Goal: Task Accomplishment & Management: Manage account settings

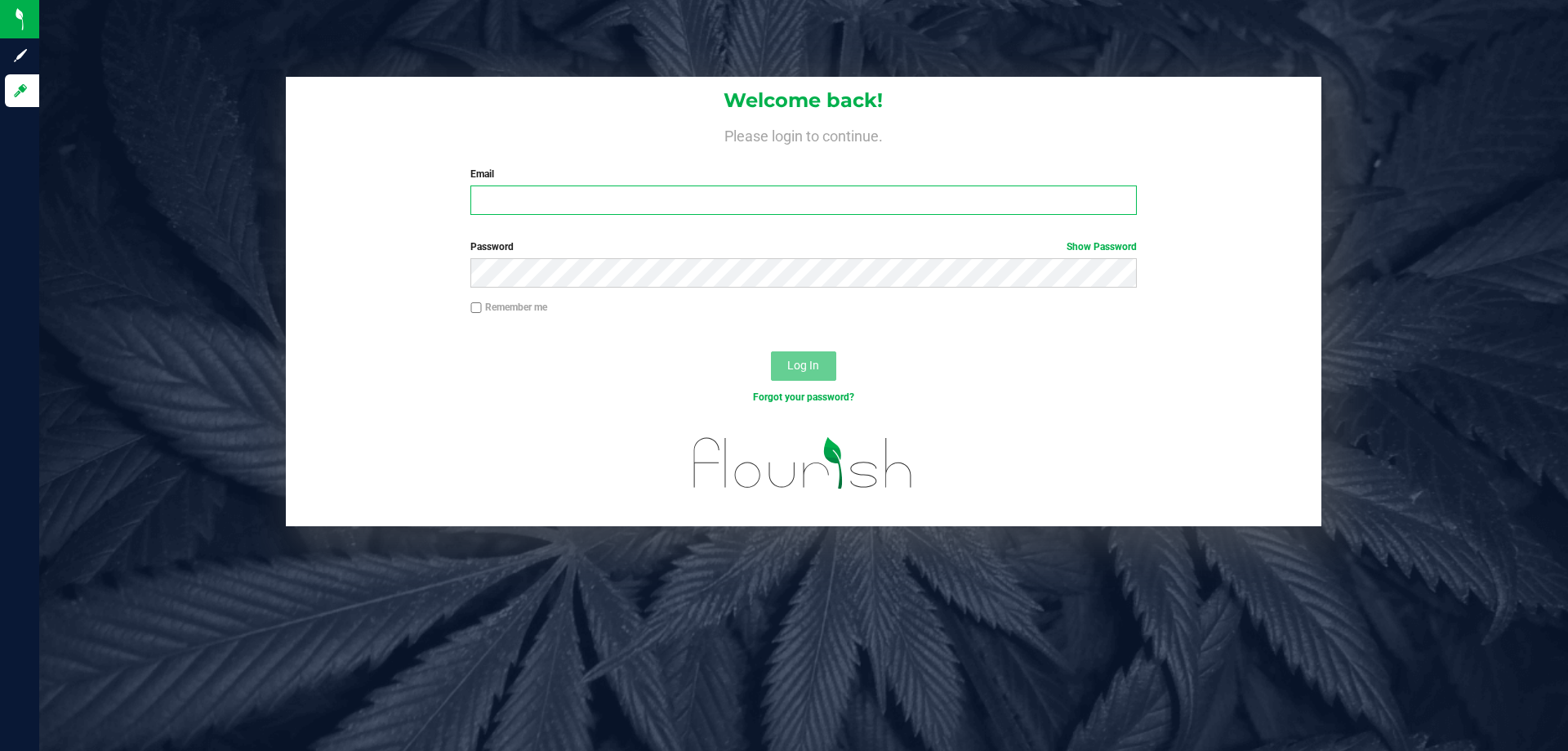
click at [715, 195] on input "Email" at bounding box center [803, 200] width 666 height 30
click at [710, 198] on input "Email" at bounding box center [803, 200] width 666 height 30
click at [709, 199] on input "Email" at bounding box center [803, 200] width 666 height 30
click at [758, 204] on input "Email" at bounding box center [803, 200] width 666 height 30
click at [759, 207] on input "Email" at bounding box center [803, 200] width 666 height 30
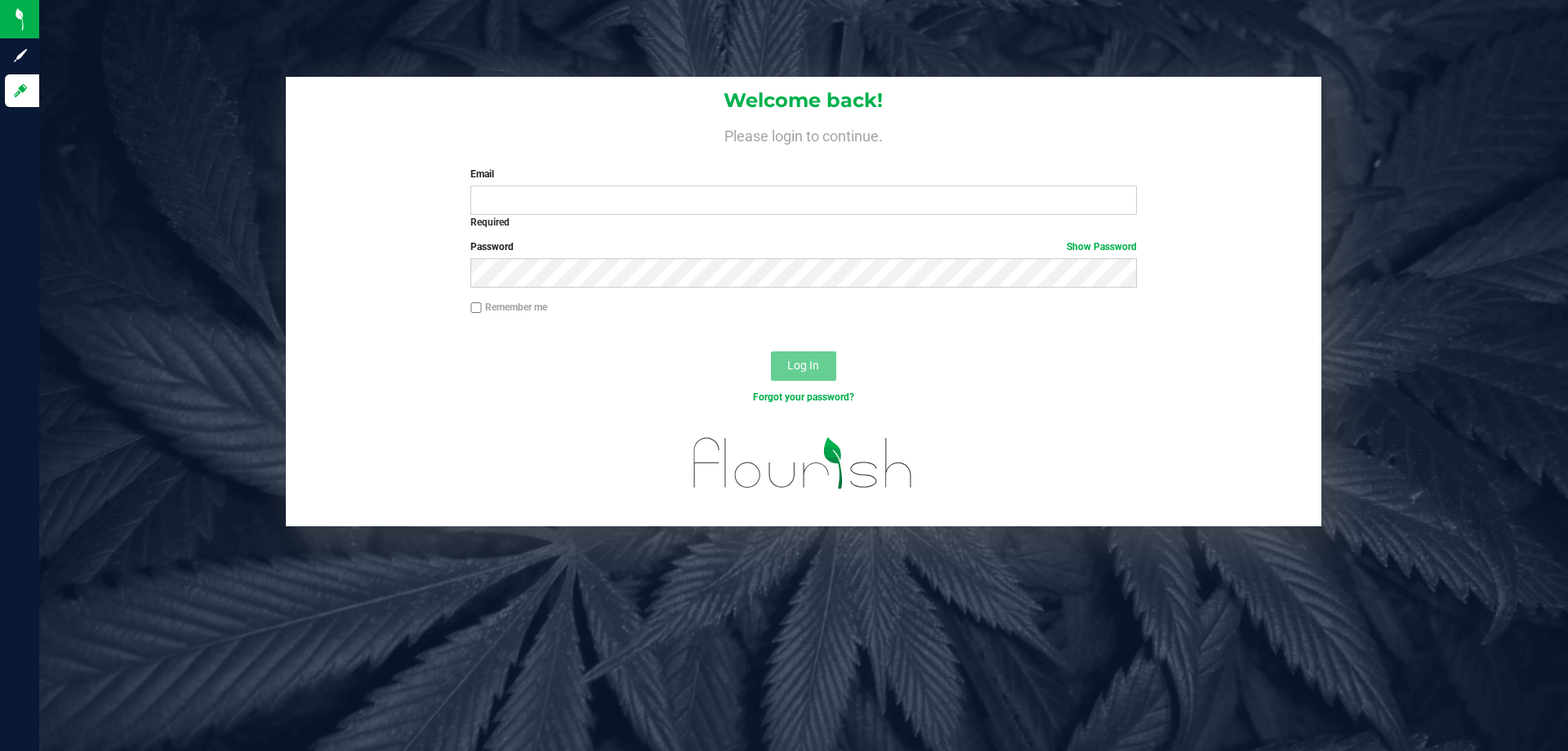
click at [644, 638] on div "Welcome back! Please login to continue. Email Required Please format your email…" at bounding box center [803, 376] width 1529 height 751
drag, startPoint x: 658, startPoint y: 501, endPoint x: 610, endPoint y: 193, distance: 311.7
click at [606, 209] on input "Email" at bounding box center [803, 200] width 666 height 30
click at [610, 193] on input "Email" at bounding box center [803, 200] width 666 height 30
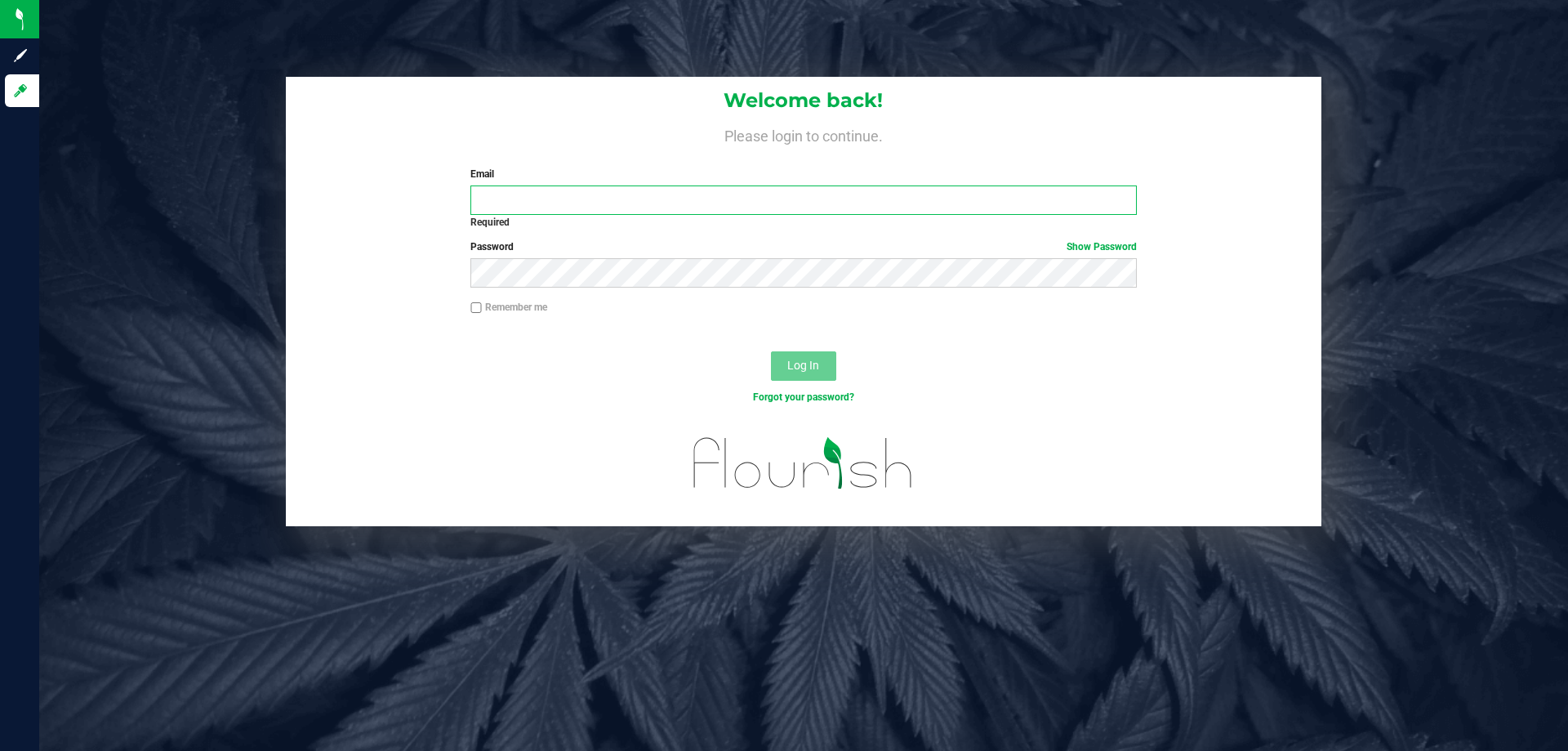
click at [605, 193] on input "Email" at bounding box center [803, 200] width 666 height 30
drag, startPoint x: 605, startPoint y: 195, endPoint x: 537, endPoint y: 199, distance: 68.1
click at [537, 199] on input "Email" at bounding box center [803, 200] width 666 height 30
click at [1026, 203] on input "Email" at bounding box center [803, 200] width 666 height 30
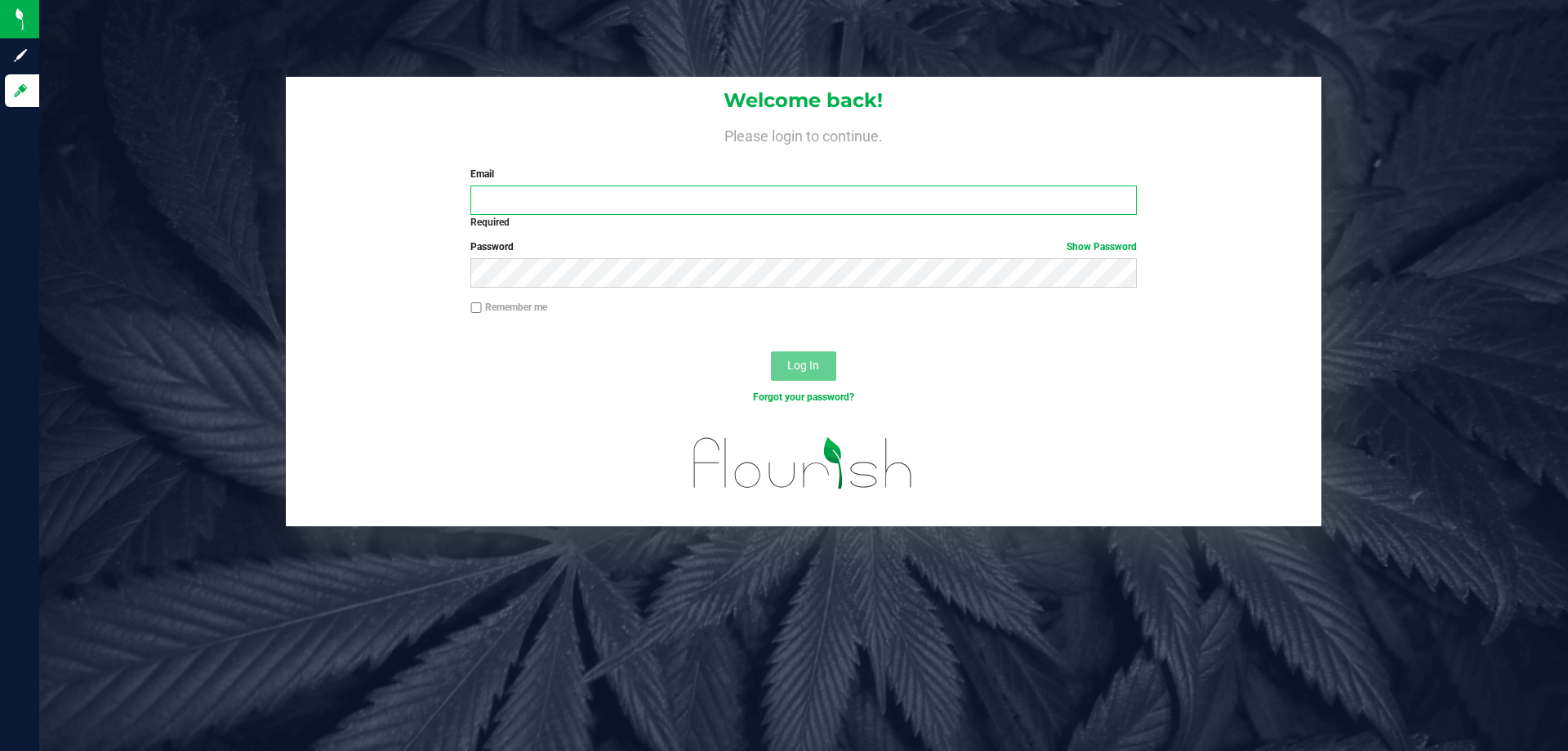
click at [1026, 203] on input "Email" at bounding box center [803, 200] width 666 height 30
click at [1026, 204] on input "Email" at bounding box center [803, 200] width 666 height 30
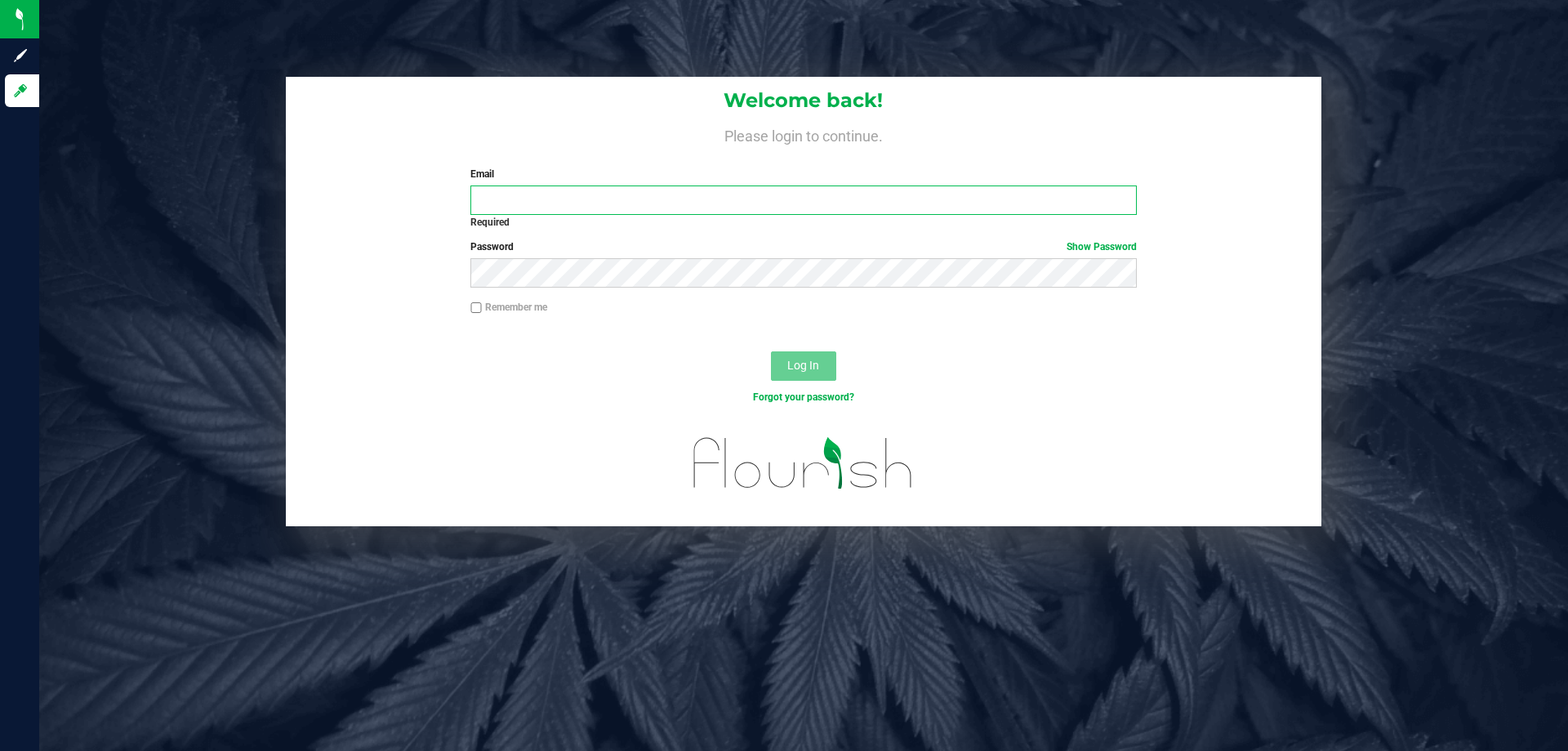
click at [1026, 204] on input "Email" at bounding box center [803, 200] width 666 height 30
click at [598, 202] on input "ktomaskovich@gmail.com" at bounding box center [803, 200] width 666 height 30
click at [596, 194] on input "ktomaskovich@gmail.com" at bounding box center [803, 200] width 666 height 30
click at [581, 200] on input "ktomaskovich@gmail.com" at bounding box center [803, 200] width 666 height 30
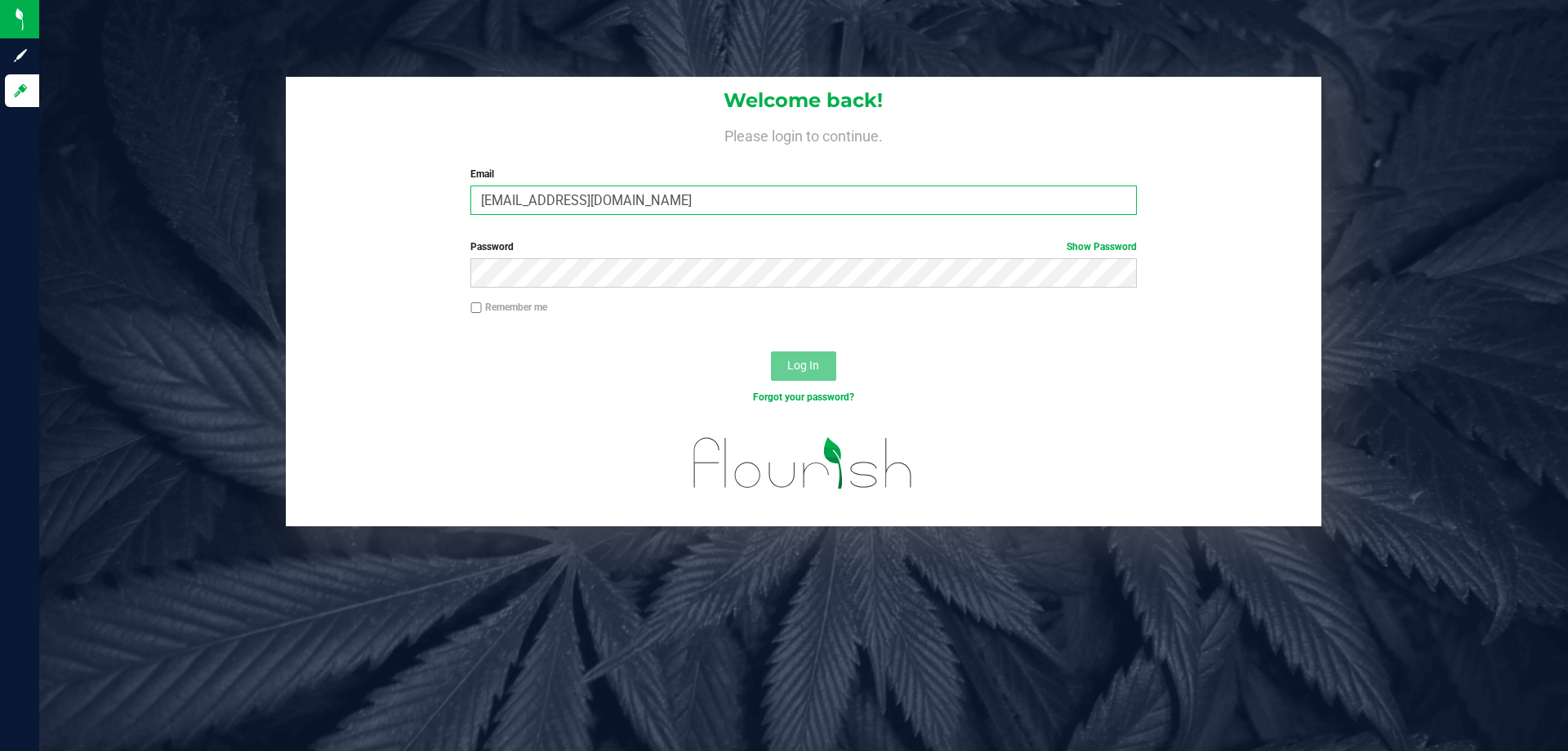
click at [603, 207] on input "ktomaskovich@gmail.com" at bounding box center [803, 200] width 666 height 30
click at [615, 206] on input "ktomaskovich@gmail.com" at bounding box center [803, 200] width 666 height 30
type input "ktomaskovich@liveparallel.com"
click at [798, 367] on span "Log In" at bounding box center [803, 365] width 32 height 13
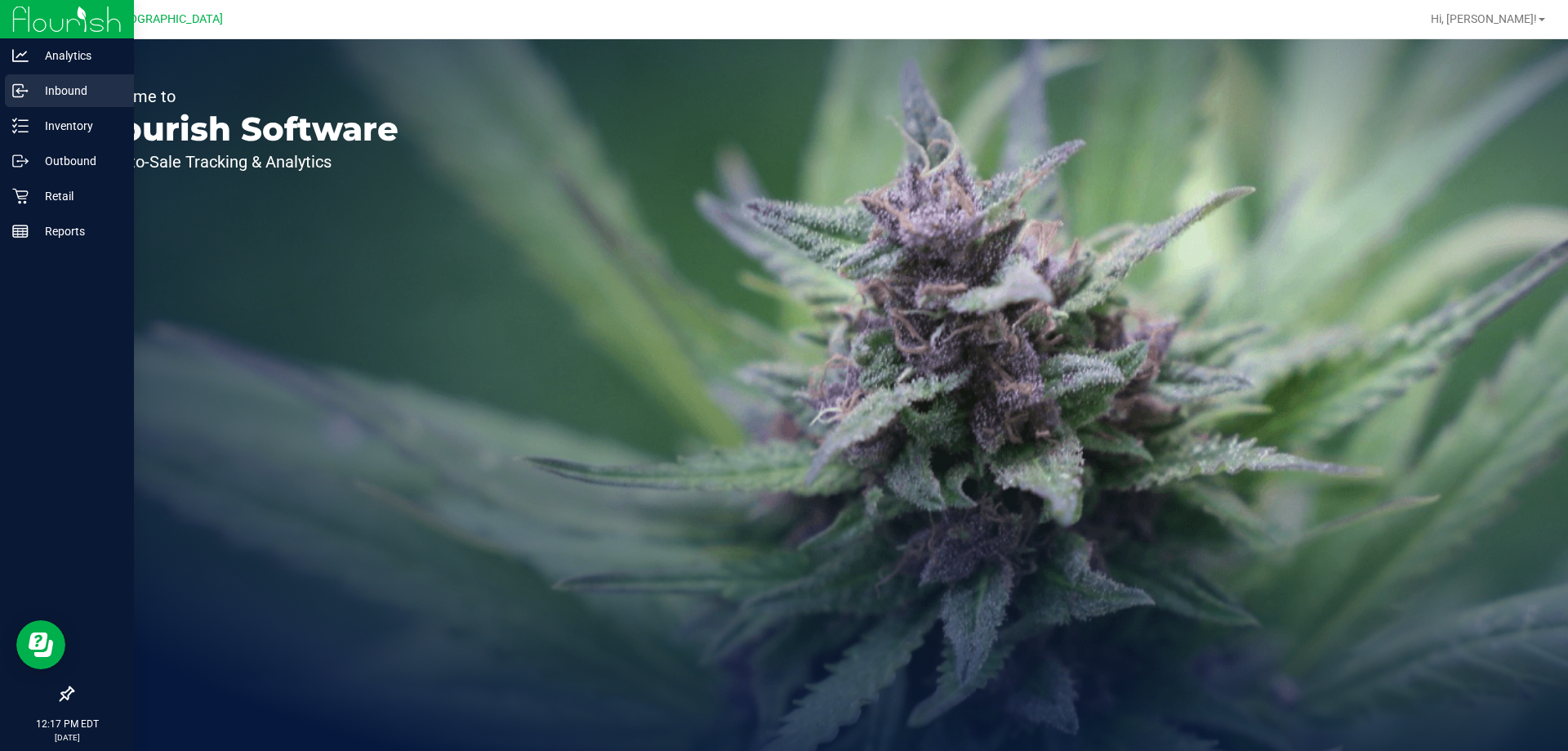
click at [55, 93] on p "Inbound" at bounding box center [78, 90] width 98 height 19
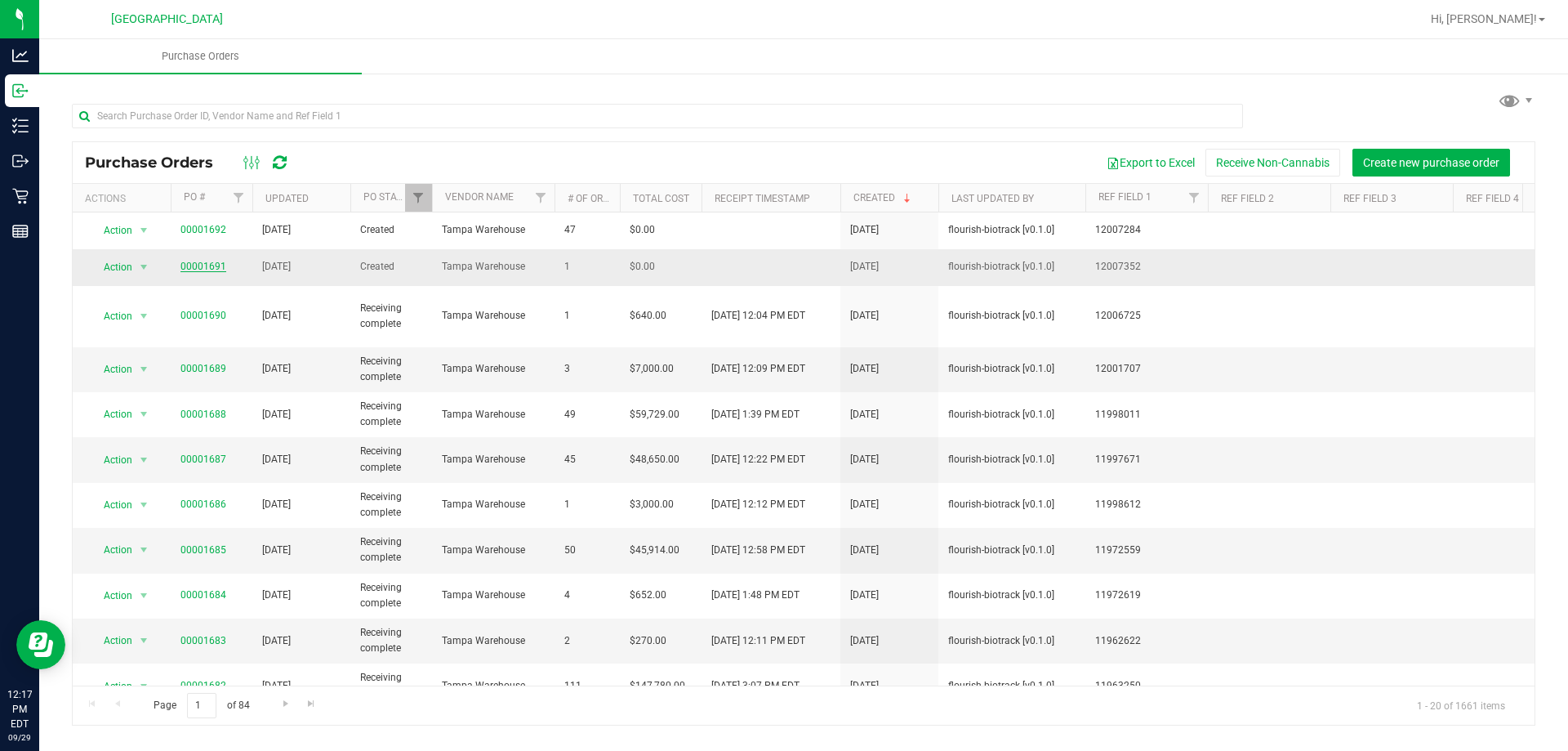
click at [196, 270] on link "00001691" at bounding box center [203, 266] width 46 height 11
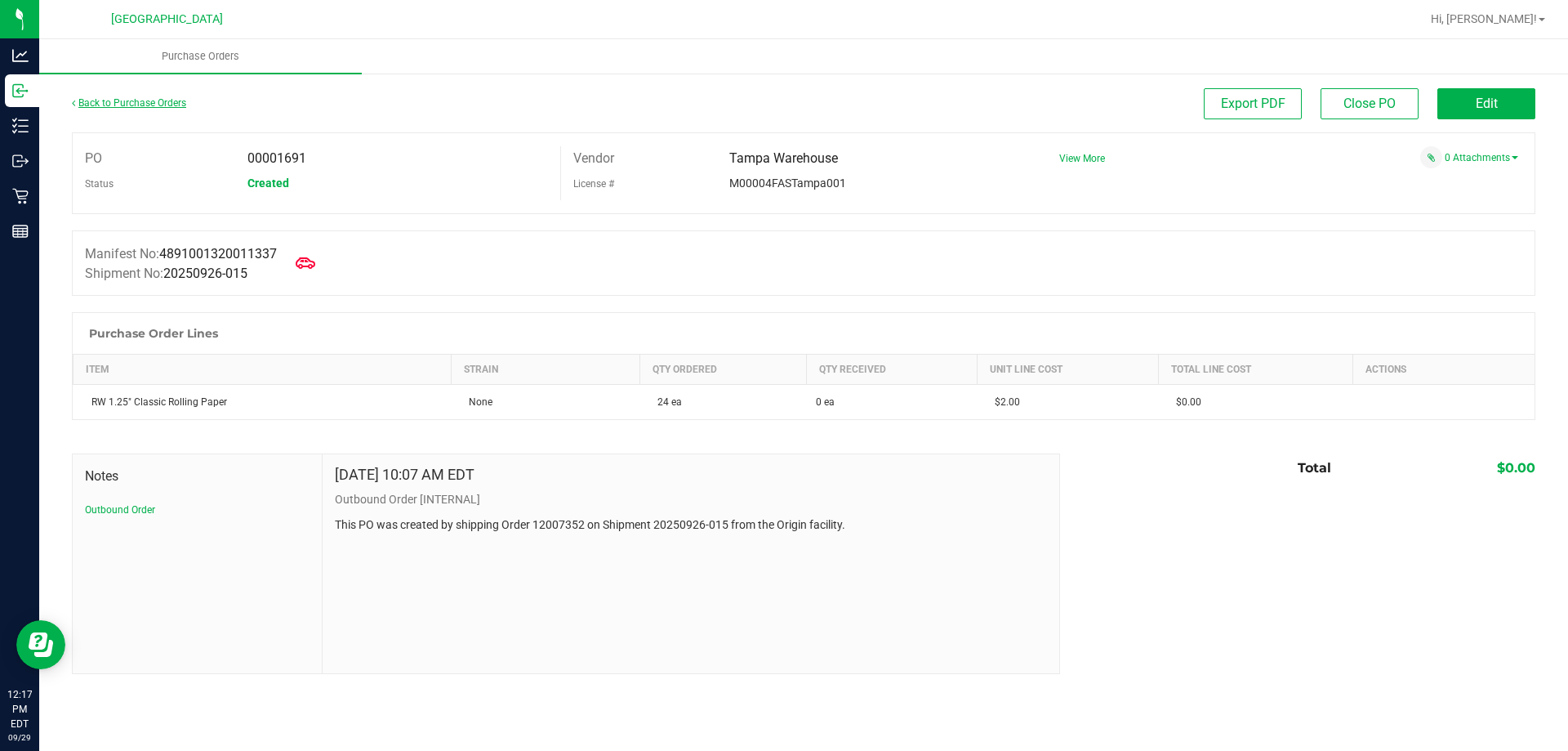
click at [102, 103] on link "Back to Purchase Orders" at bounding box center [129, 102] width 115 height 11
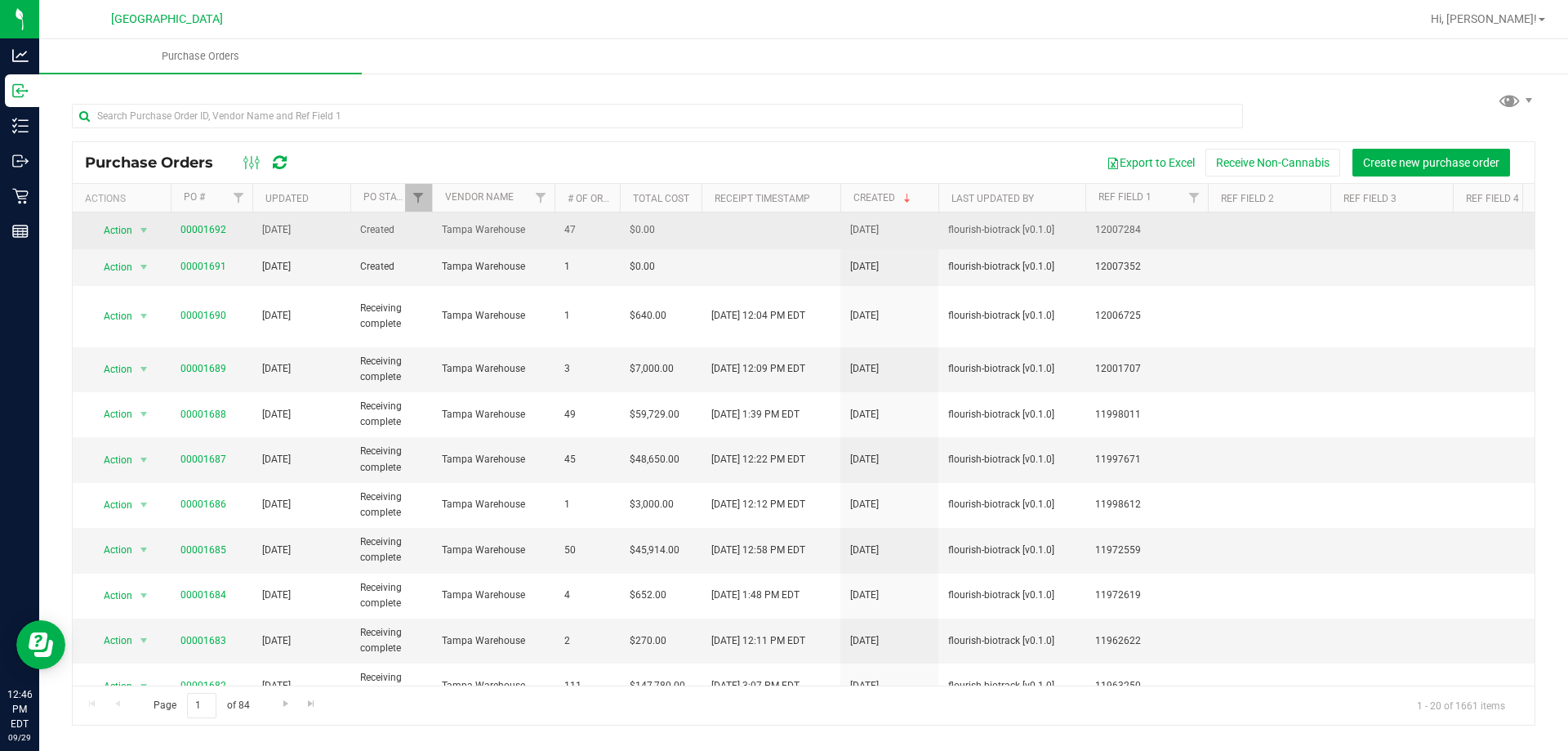
click at [201, 238] on td "00001692" at bounding box center [211, 231] width 81 height 37
click at [198, 227] on link "00001692" at bounding box center [203, 229] width 46 height 11
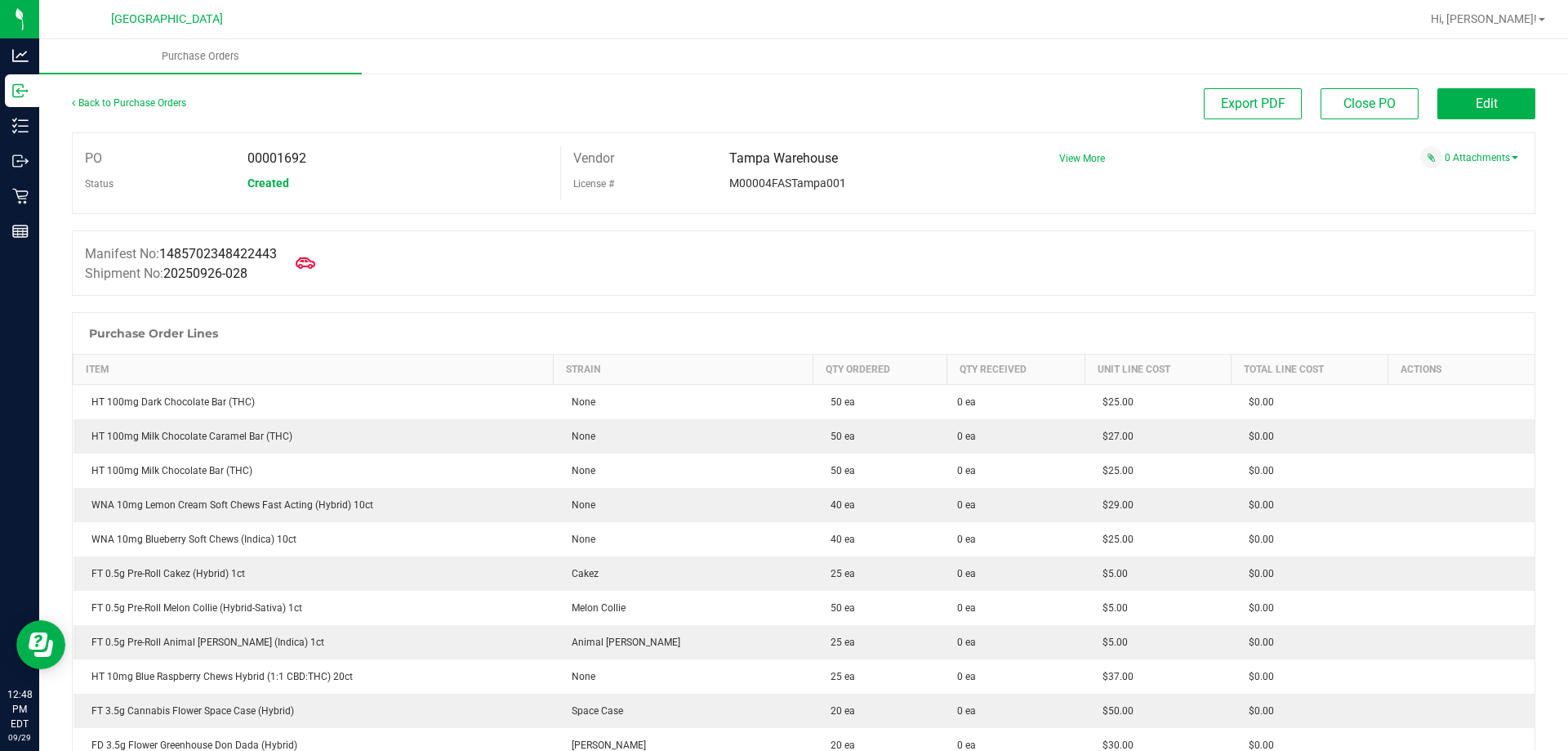
click at [606, 272] on div "Manifest No: 1485702348422443 Shipment No: 20250926-028" at bounding box center [803, 263] width 1463 height 66
click at [312, 264] on icon at bounding box center [305, 263] width 21 height 21
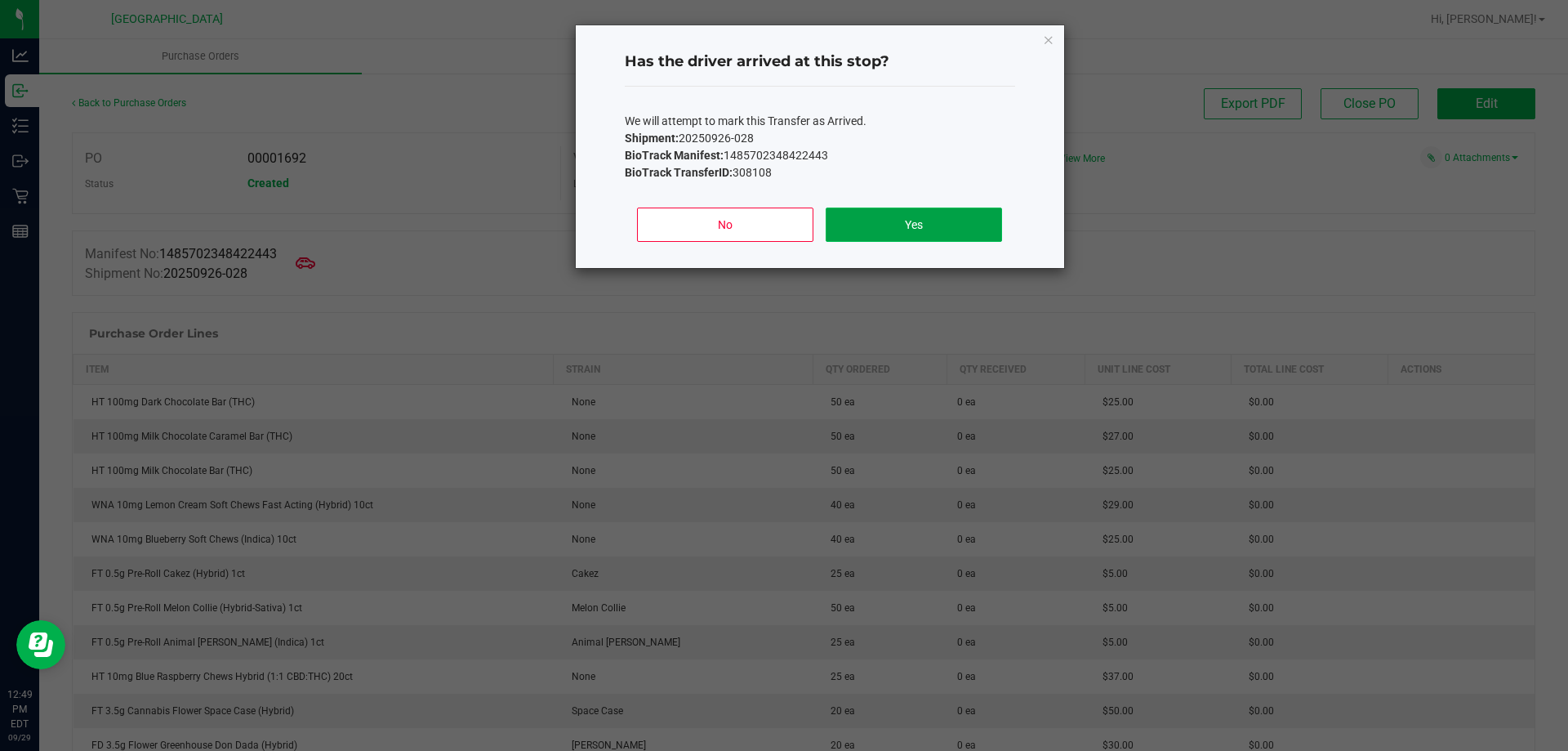
click at [863, 226] on button "Yes" at bounding box center [913, 224] width 176 height 34
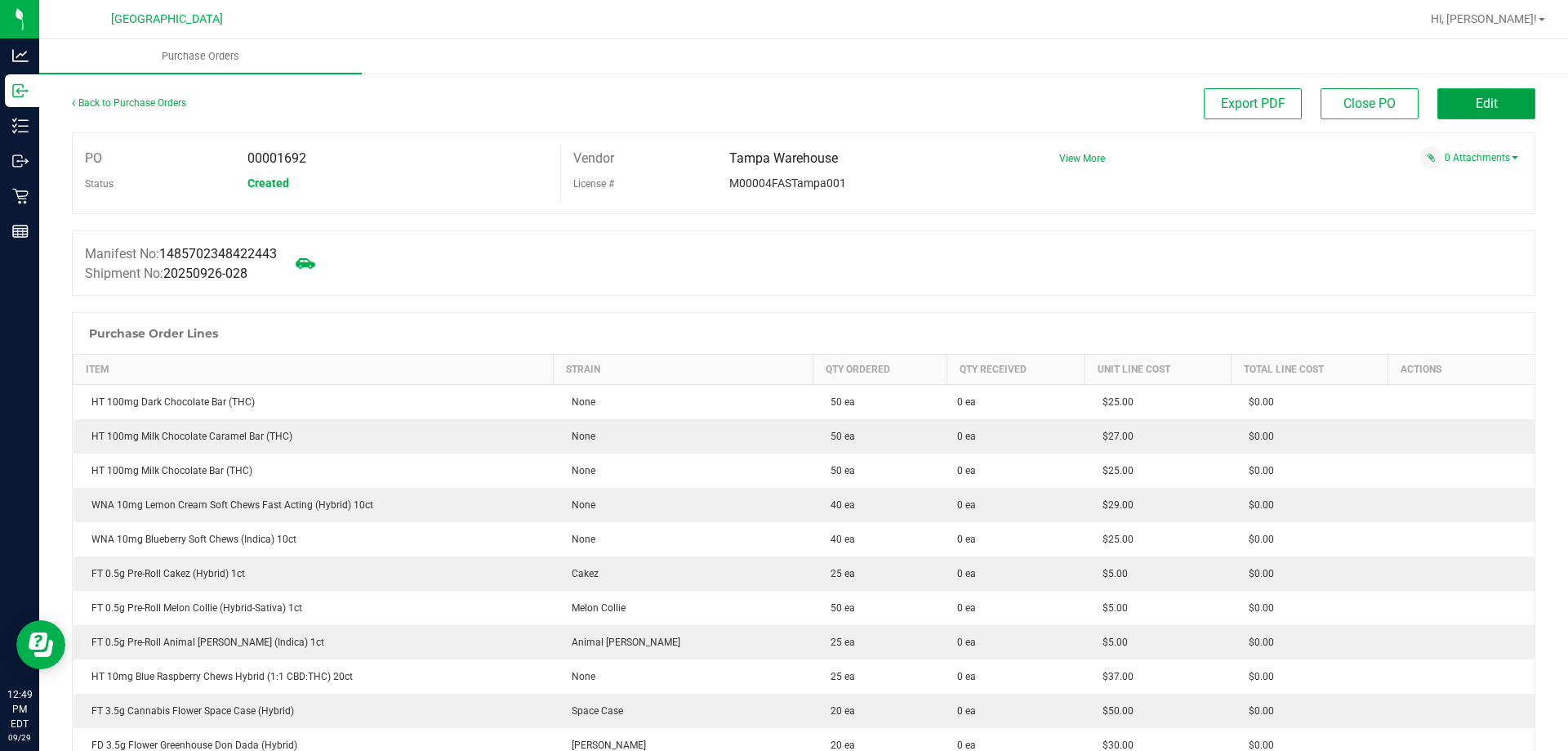
click at [1475, 104] on span "Edit" at bounding box center [1486, 103] width 22 height 16
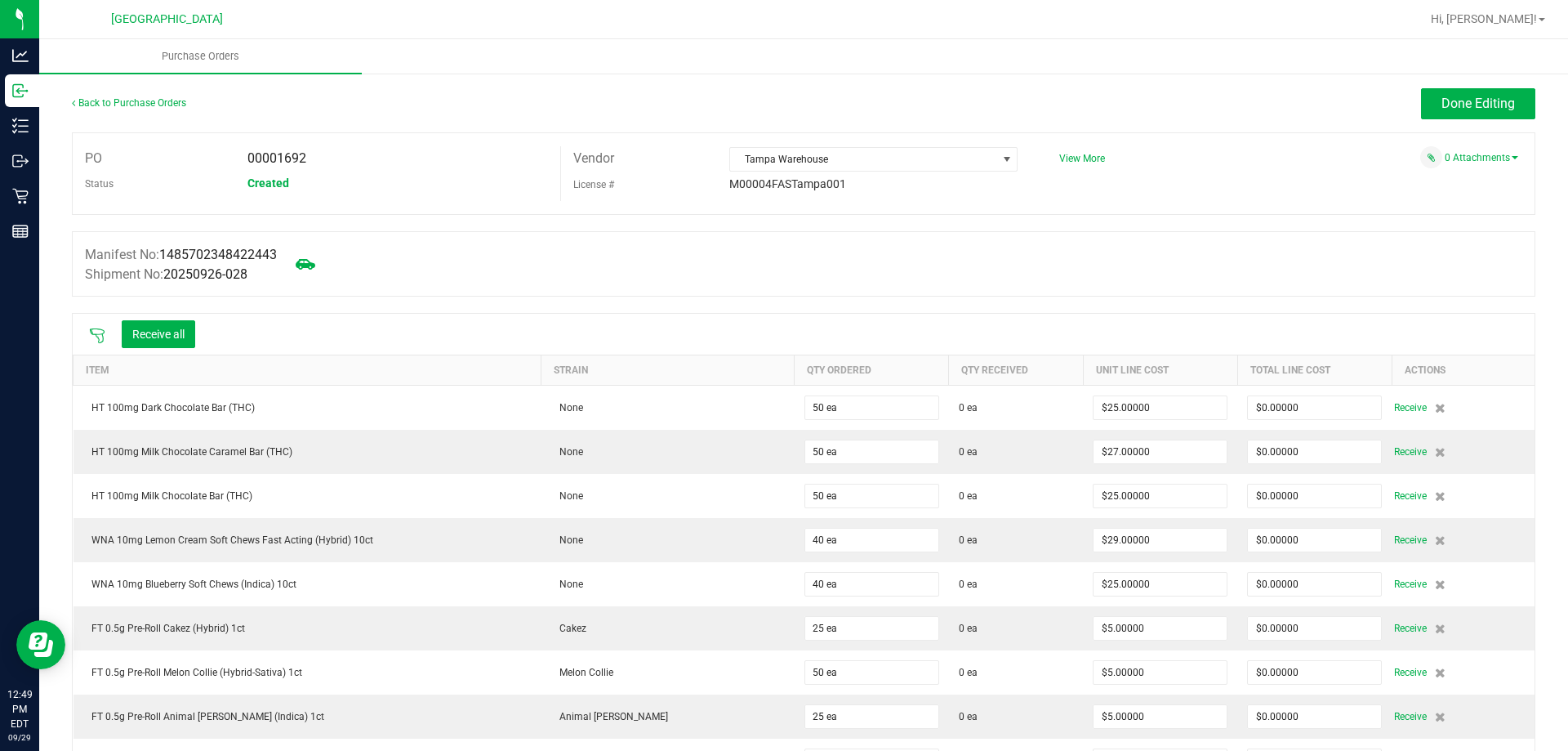
click at [102, 326] on div at bounding box center [96, 333] width 32 height 17
click at [100, 333] on icon at bounding box center [97, 335] width 17 height 17
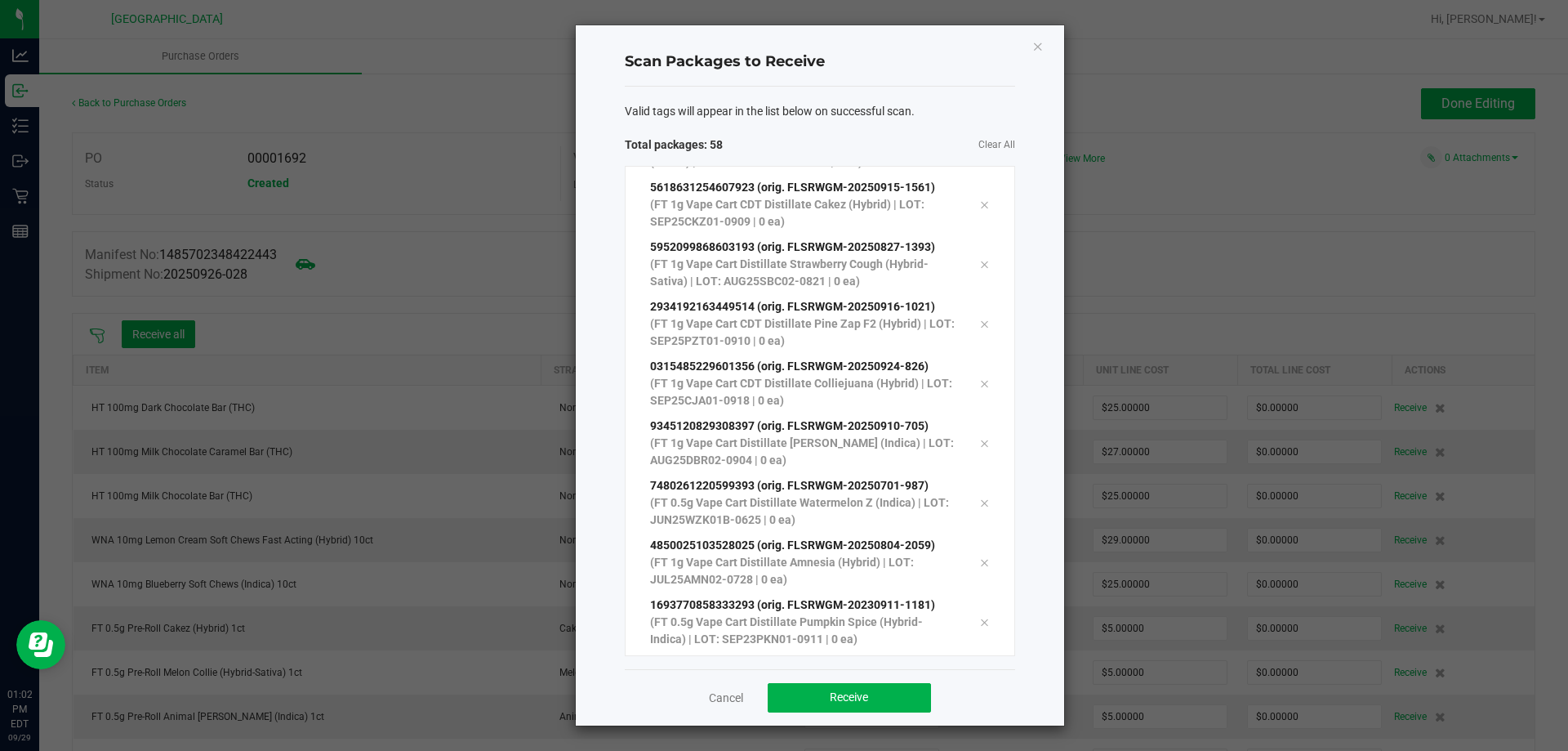
scroll to position [3011, 0]
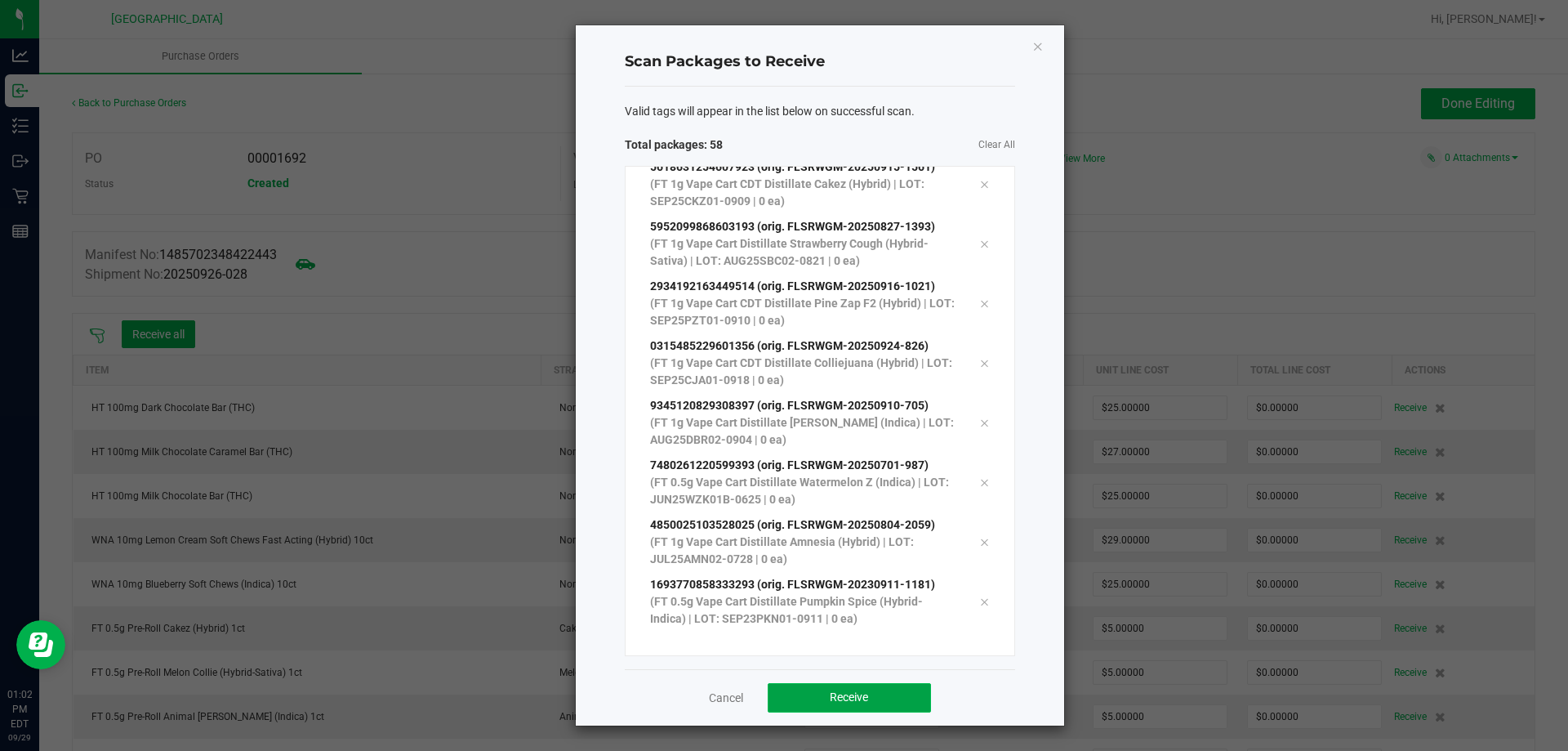
click at [842, 698] on span "Receive" at bounding box center [849, 697] width 38 height 13
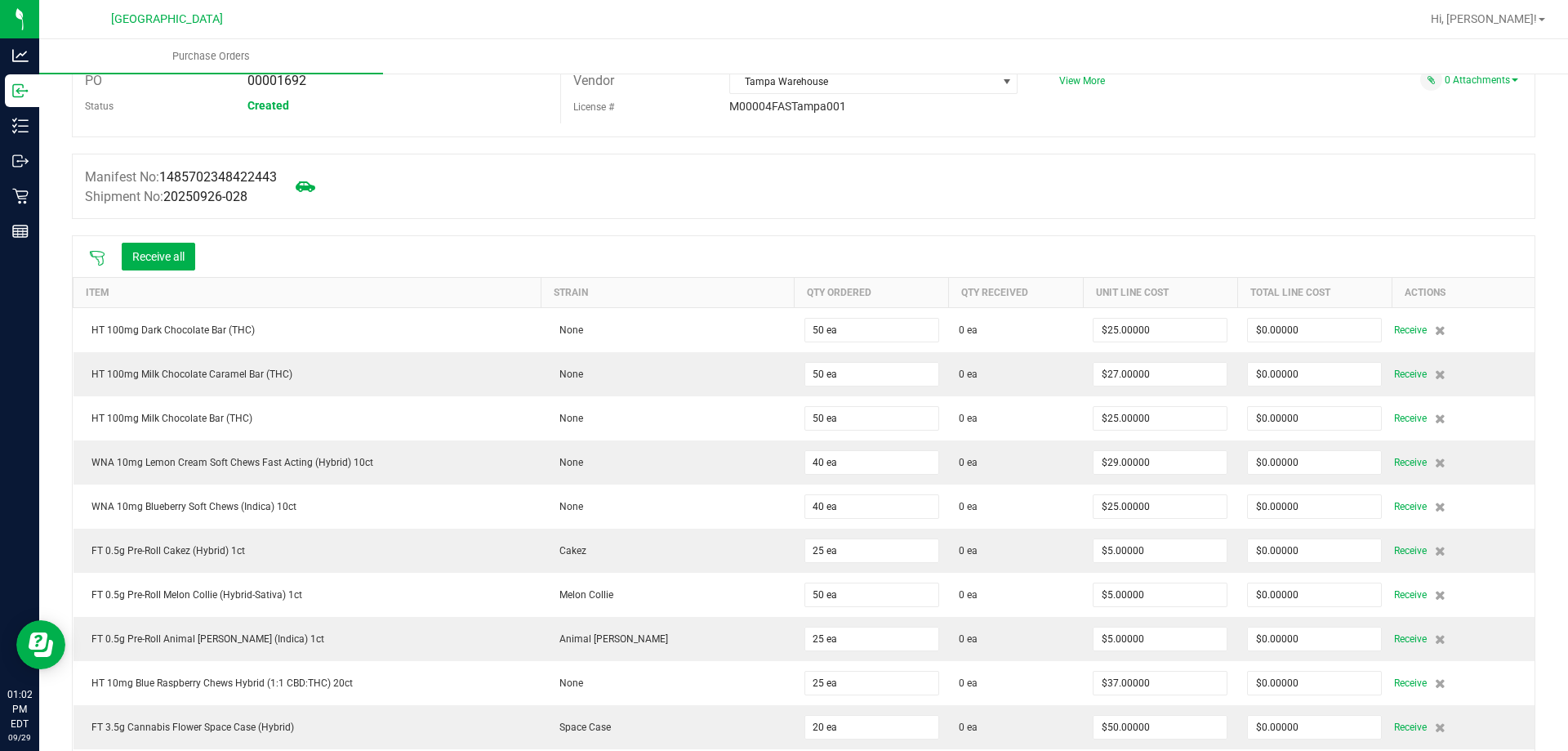
scroll to position [0, 0]
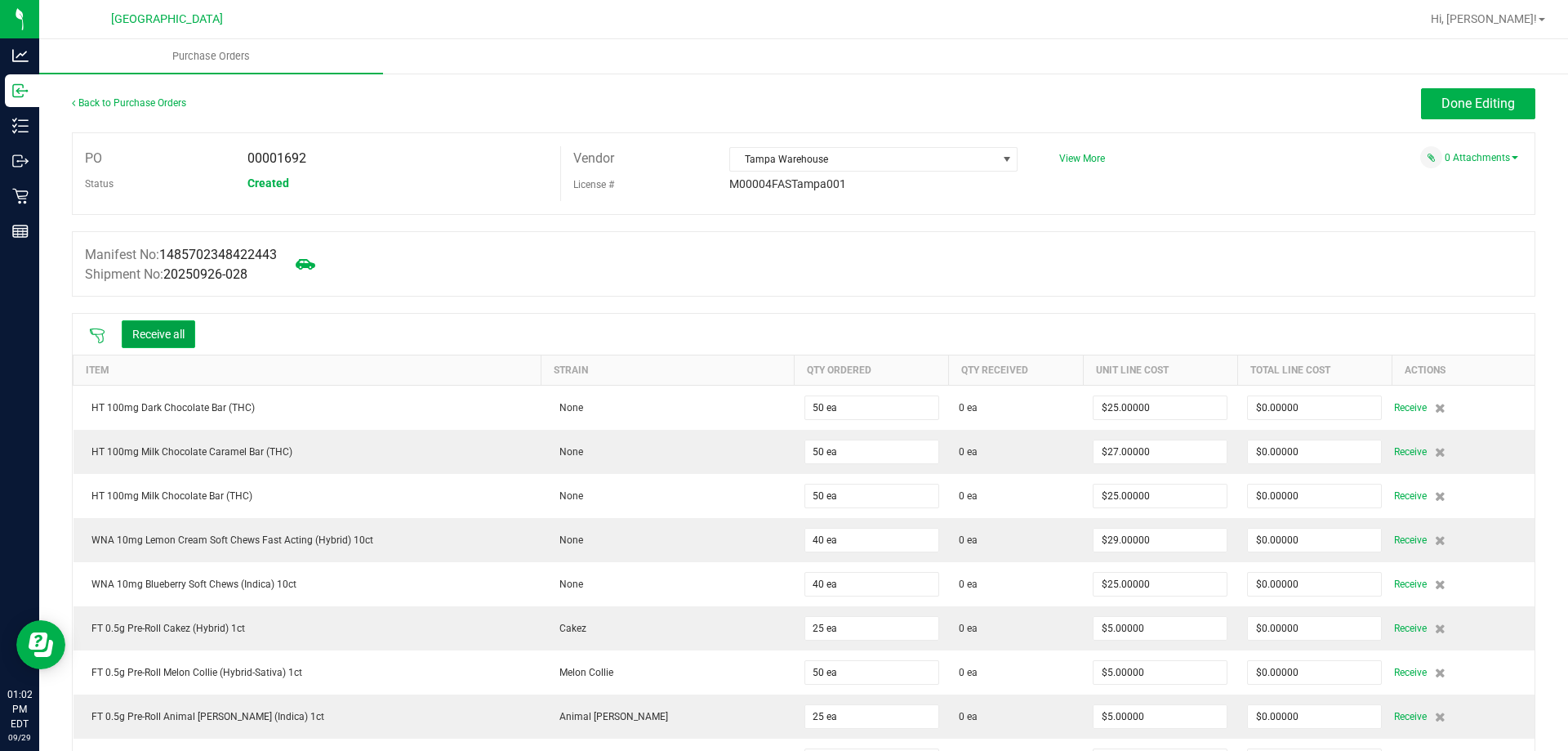
click at [153, 327] on button "Receive all" at bounding box center [158, 334] width 74 height 28
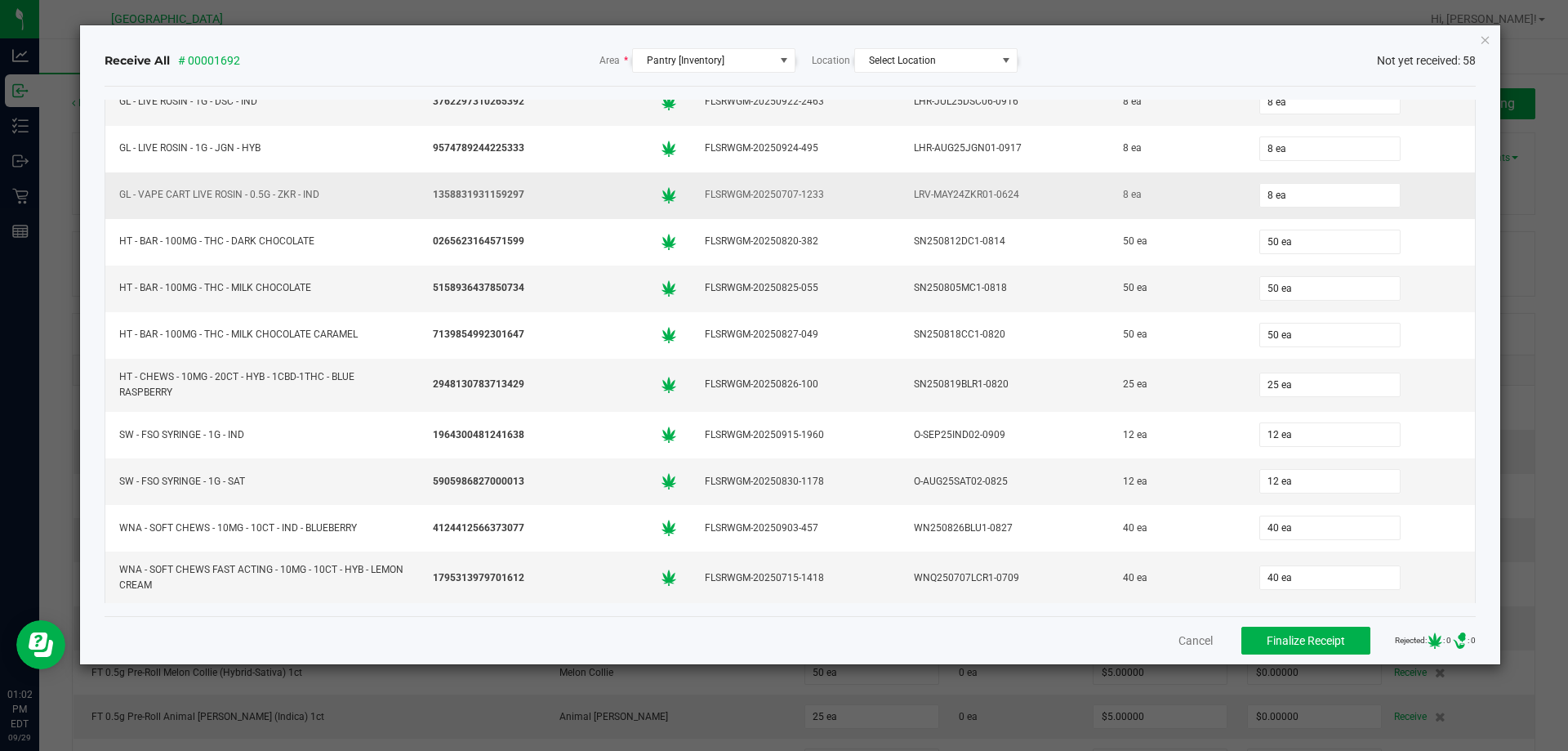
scroll to position [2248, 0]
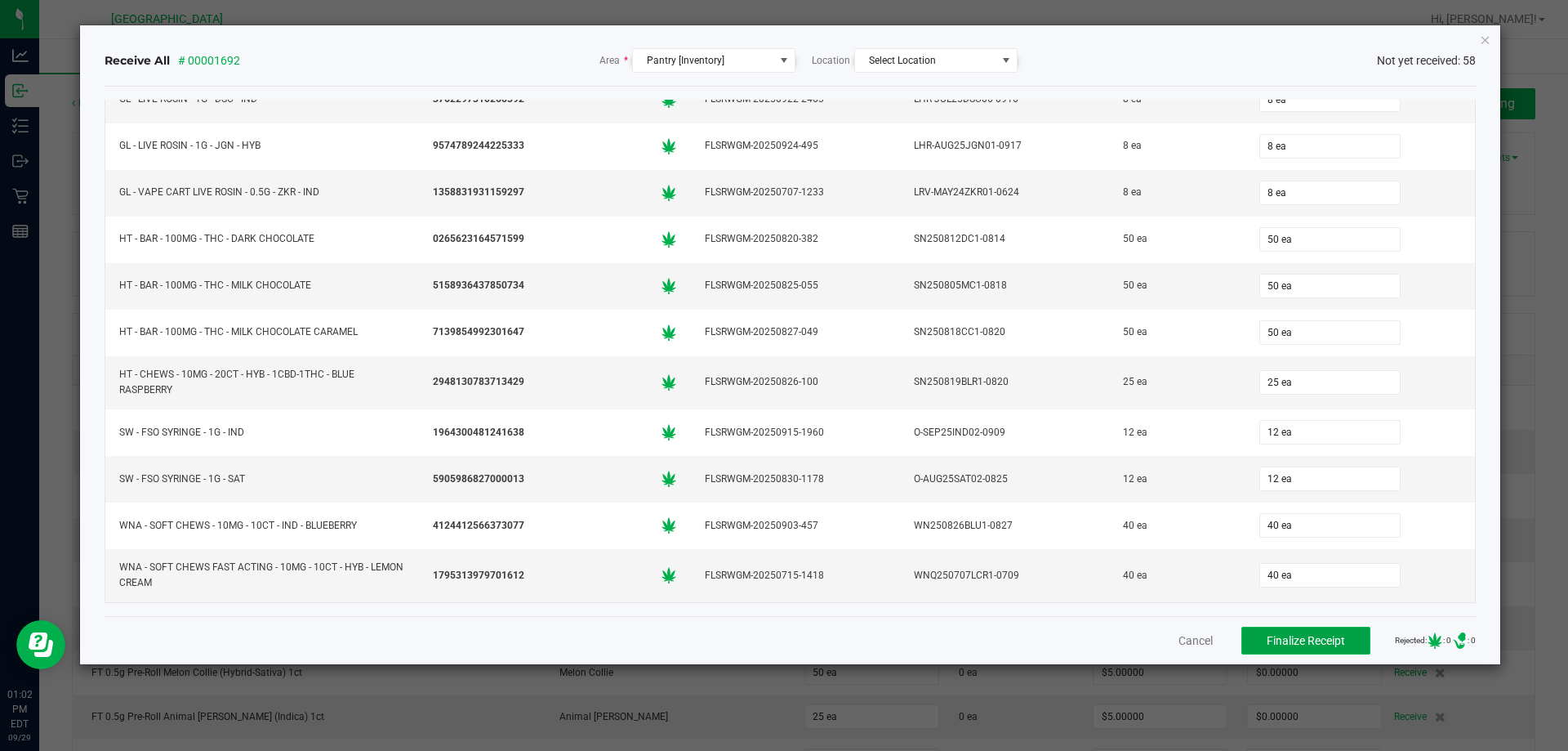
click at [1284, 642] on span "Finalize Receipt" at bounding box center [1306, 640] width 79 height 13
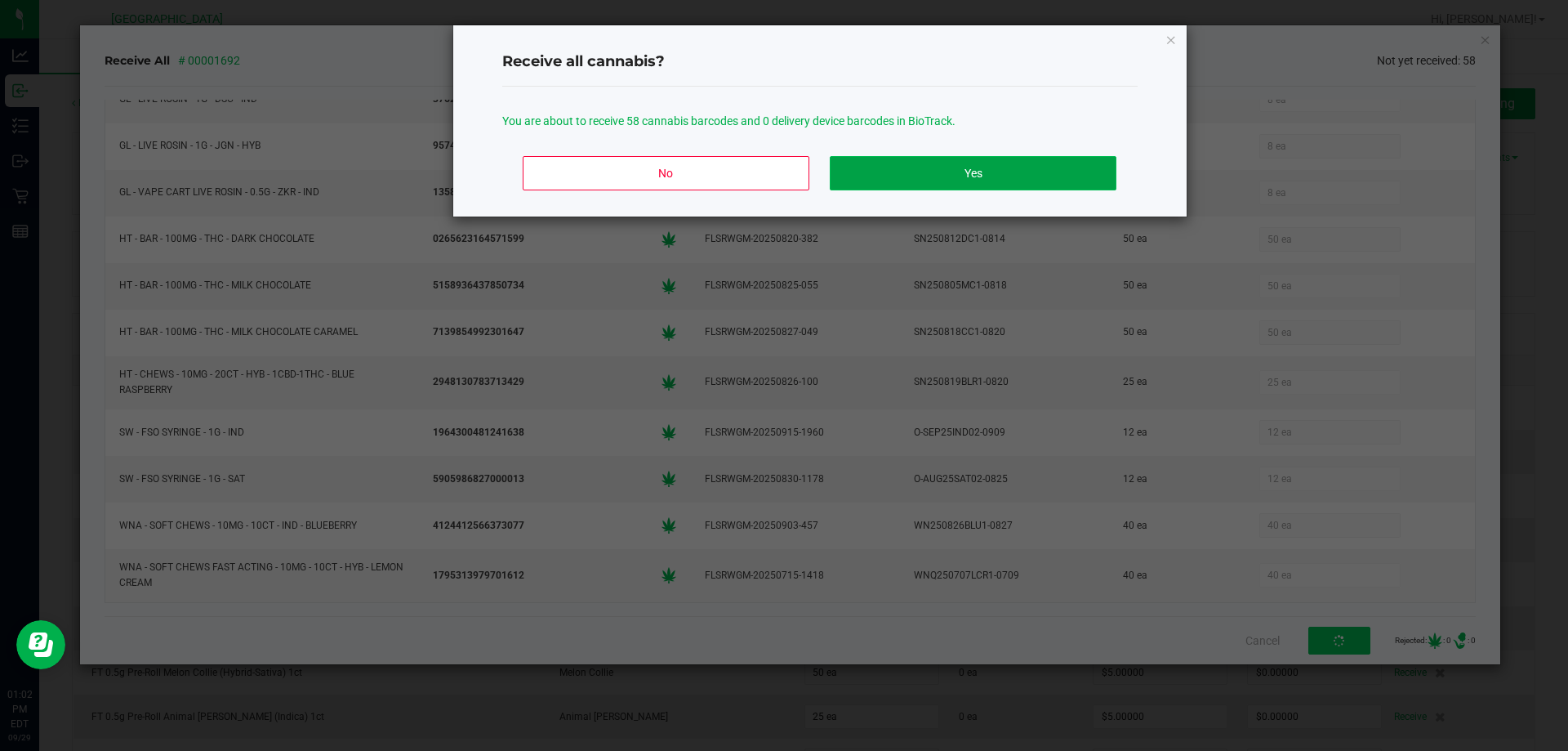
click at [899, 166] on button "Yes" at bounding box center [972, 172] width 286 height 34
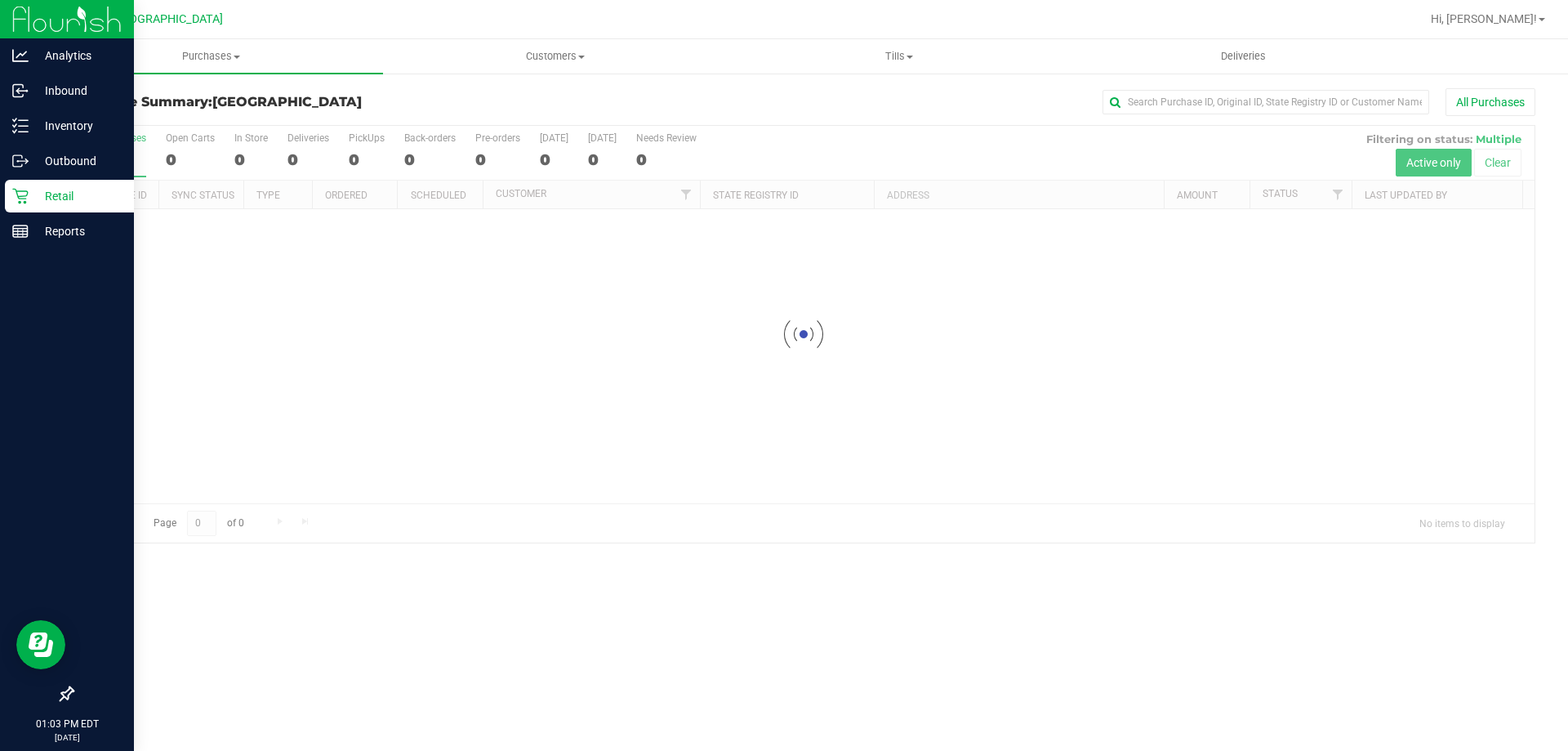
click at [37, 193] on p "Retail" at bounding box center [78, 196] width 98 height 19
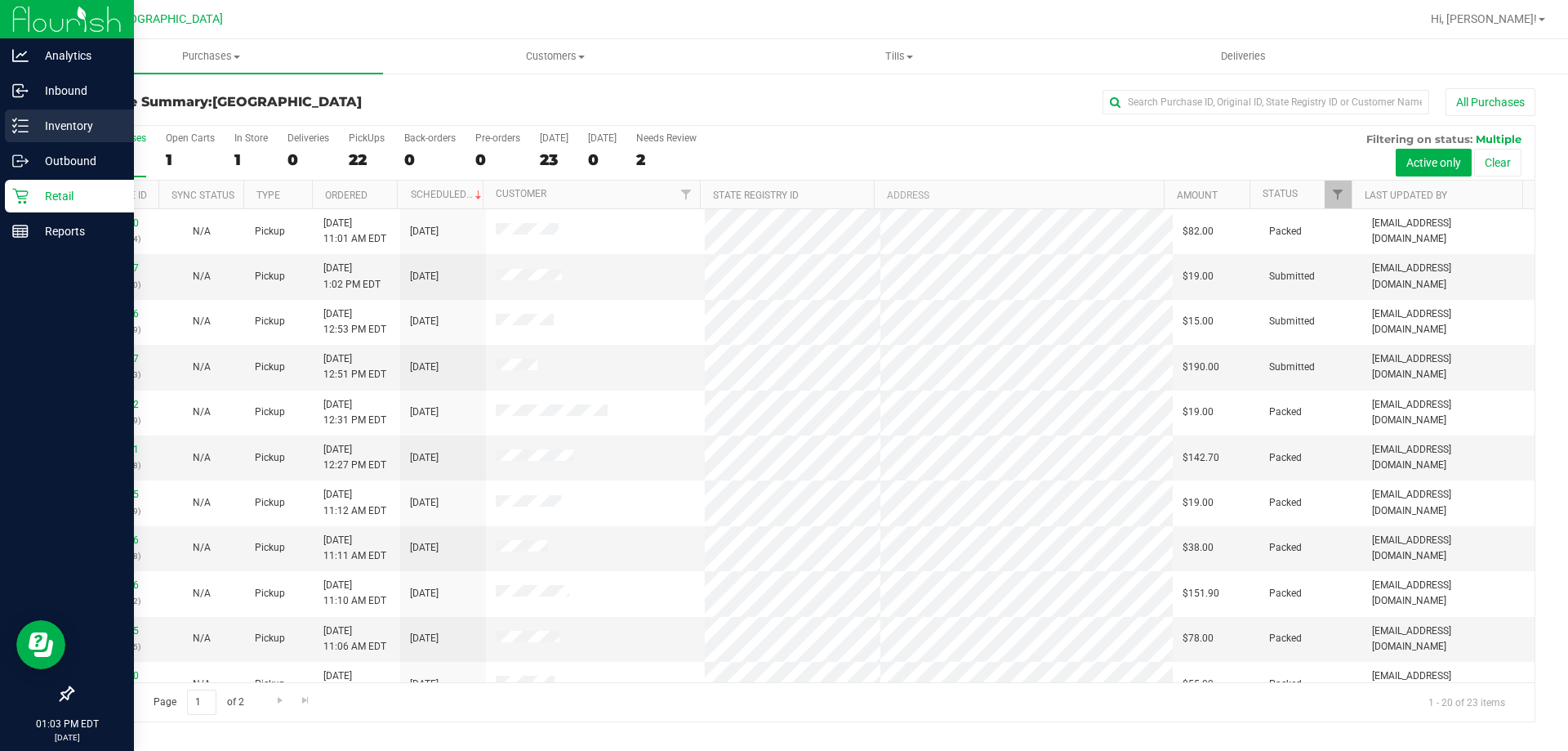
click at [41, 123] on p "Inventory" at bounding box center [78, 126] width 98 height 19
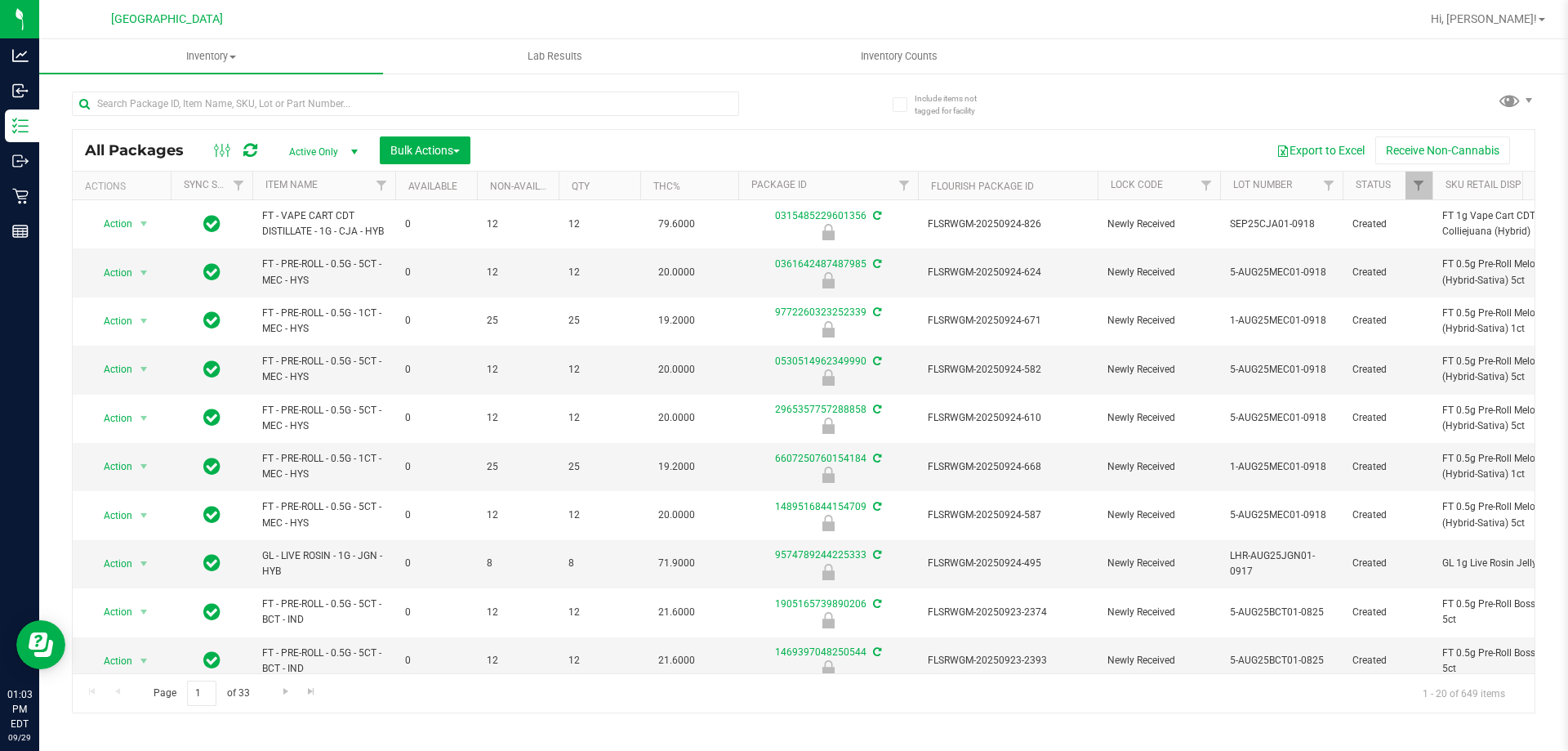
click at [334, 151] on span "Active Only" at bounding box center [319, 152] width 90 height 23
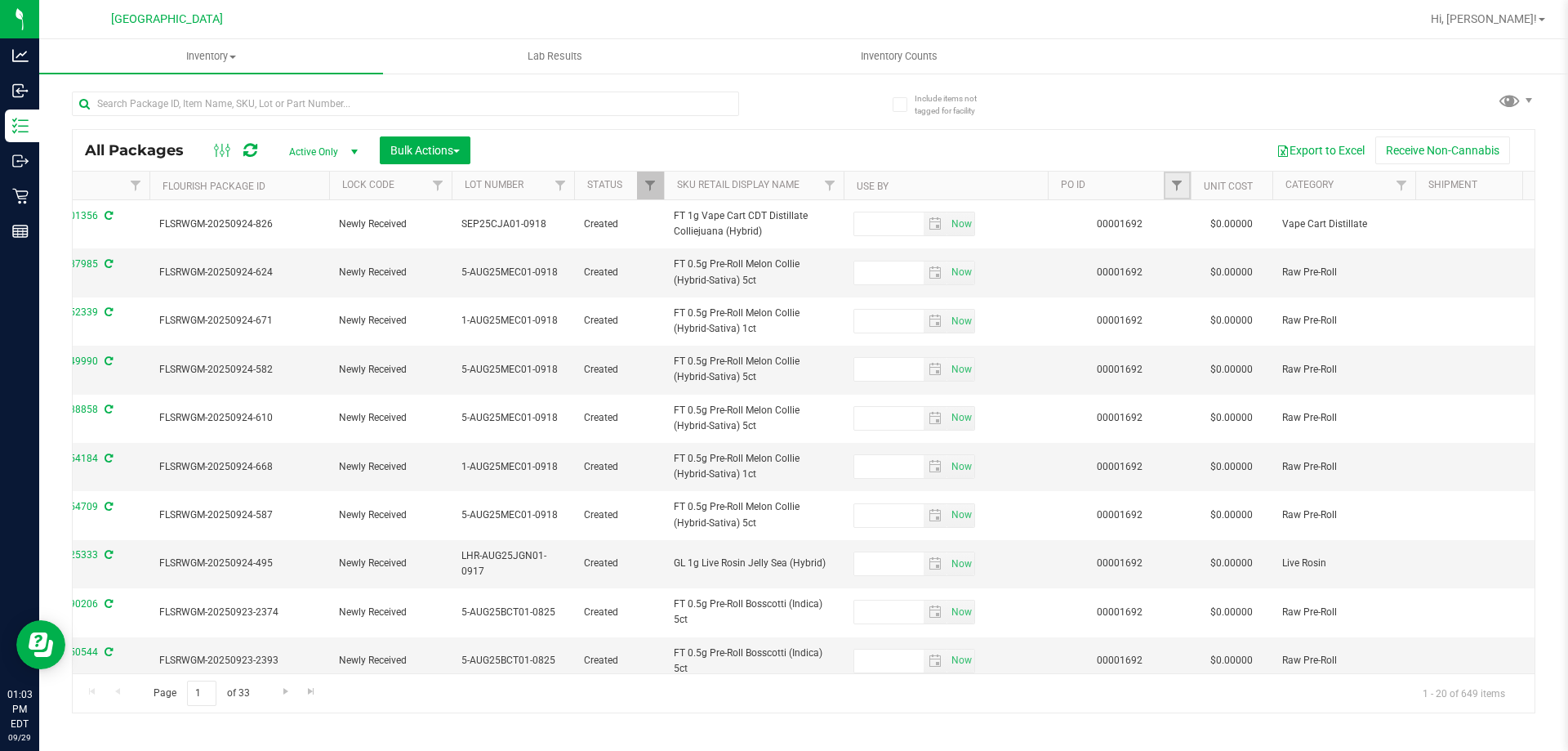
click at [1181, 193] on link "Filter" at bounding box center [1177, 186] width 27 height 28
type input "1692"
click at [1173, 247] on button "Filter" at bounding box center [1213, 264] width 79 height 36
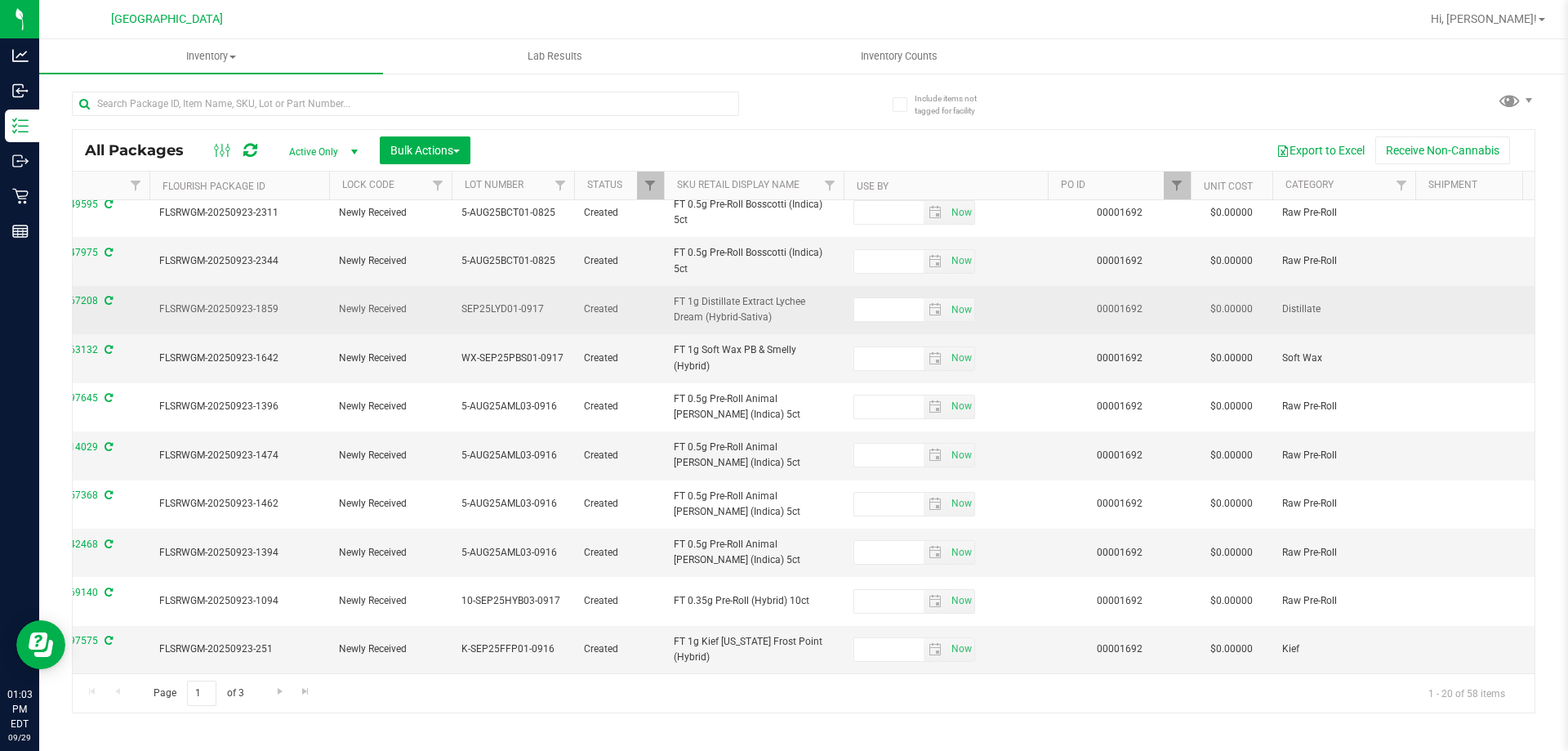
scroll to position [509, 768]
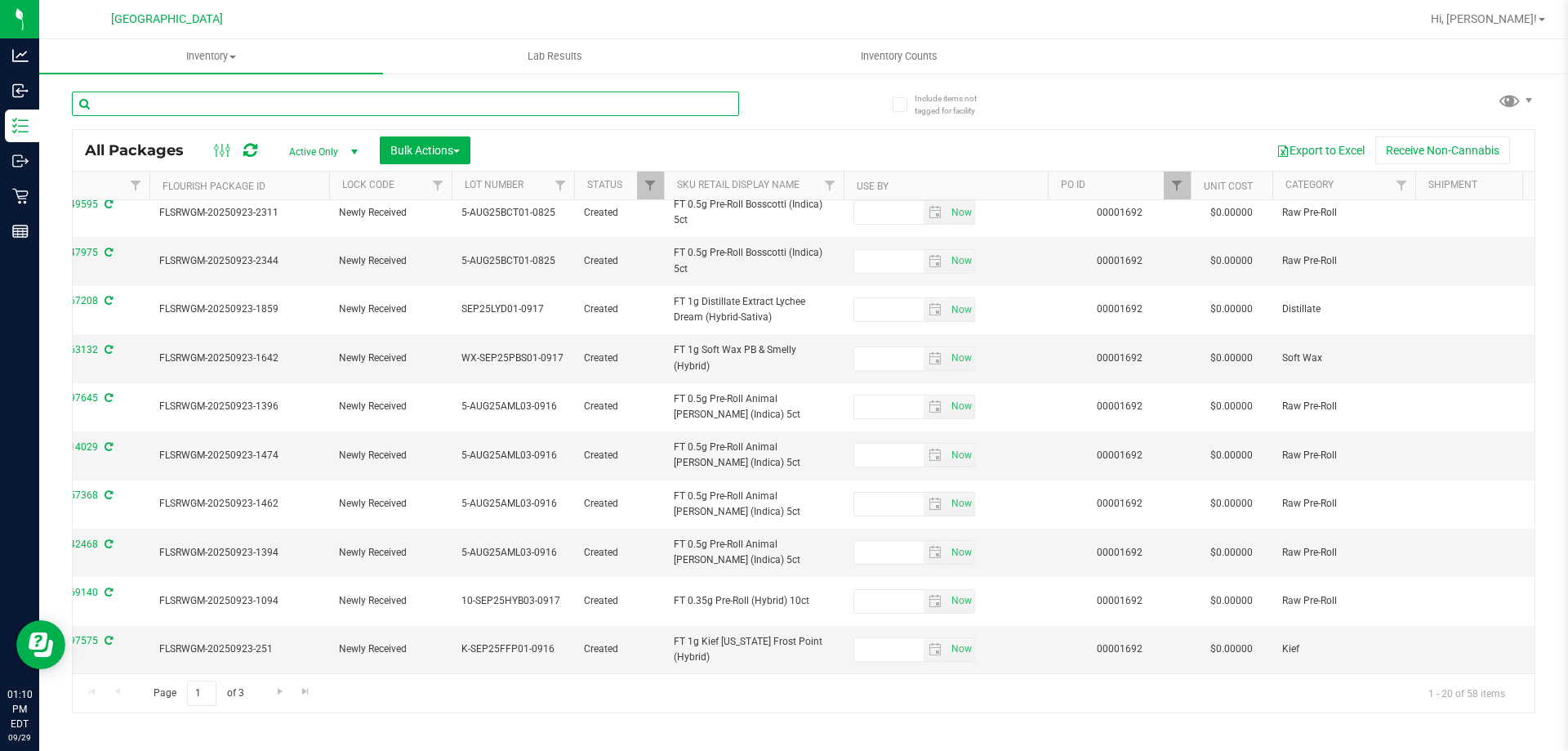
click at [256, 100] on input "text" at bounding box center [405, 104] width 667 height 25
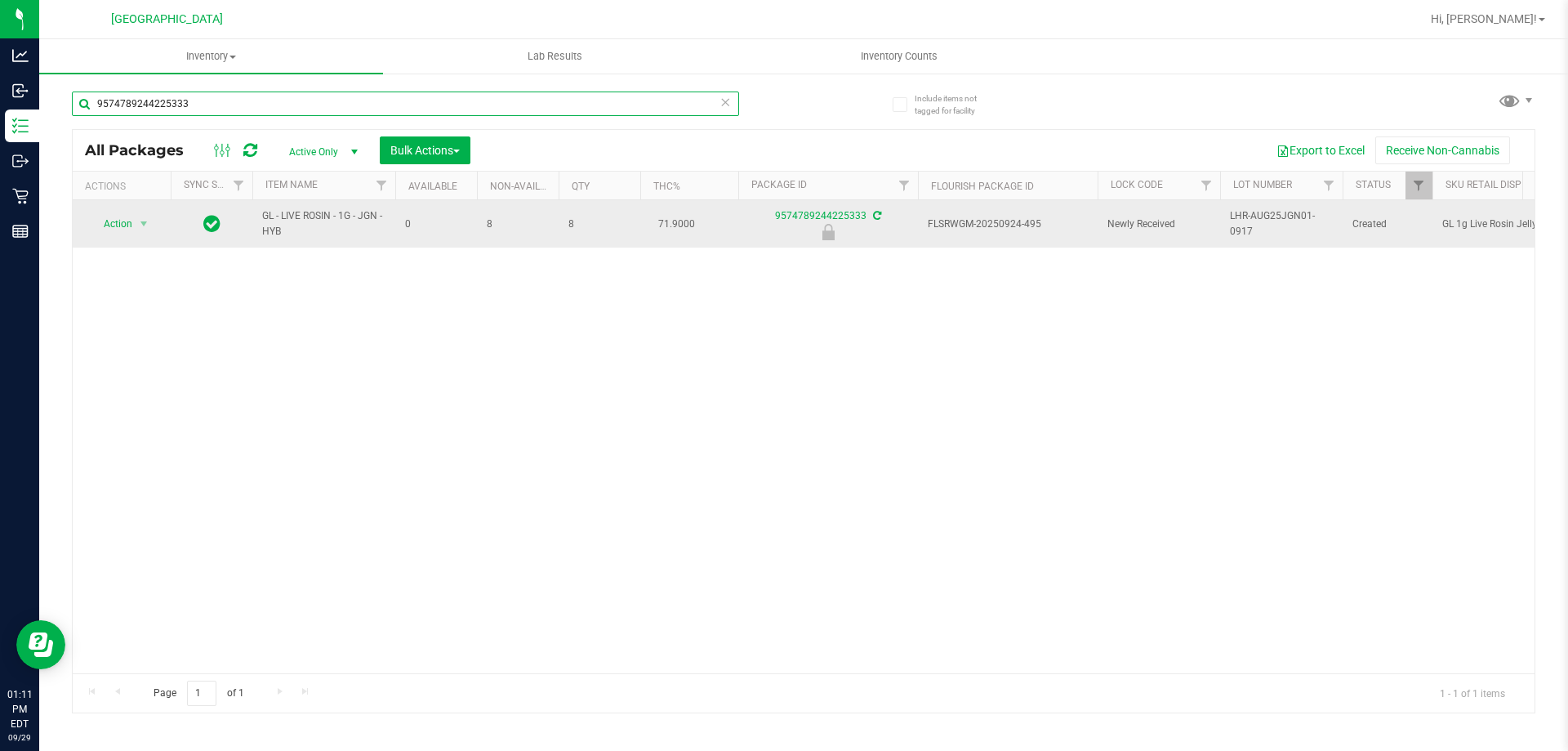
type input "9574789244225333"
click at [159, 212] on td "Action Action Edit attributes Global inventory Locate package Package audit log…" at bounding box center [122, 224] width 98 height 47
click at [144, 224] on span "select" at bounding box center [144, 223] width 13 height 13
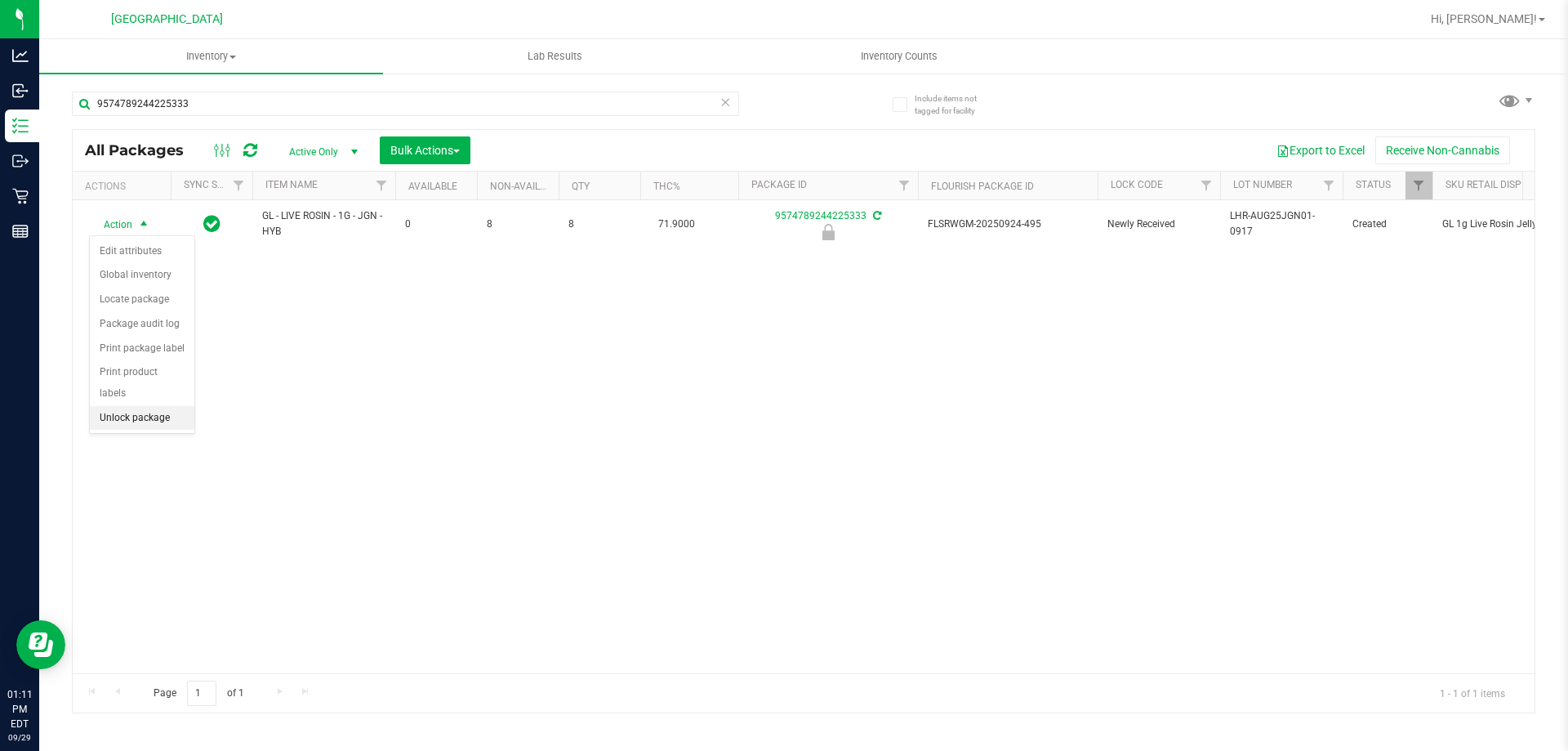
click at [133, 406] on li "Unlock package" at bounding box center [142, 418] width 104 height 25
click at [405, 152] on span "Bulk Actions" at bounding box center [424, 150] width 69 height 13
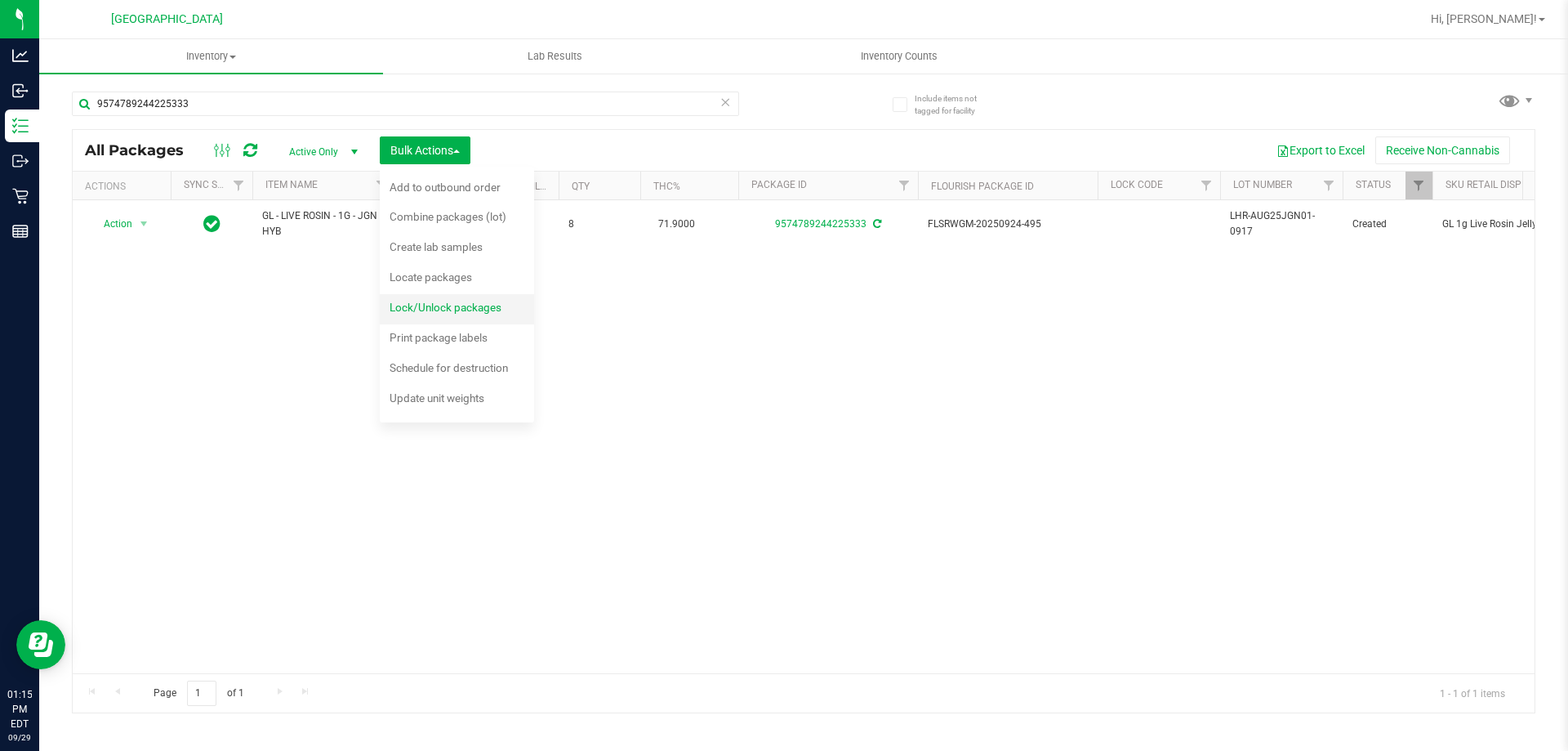
click at [442, 305] on span "Lock/Unlock packages" at bounding box center [445, 306] width 112 height 13
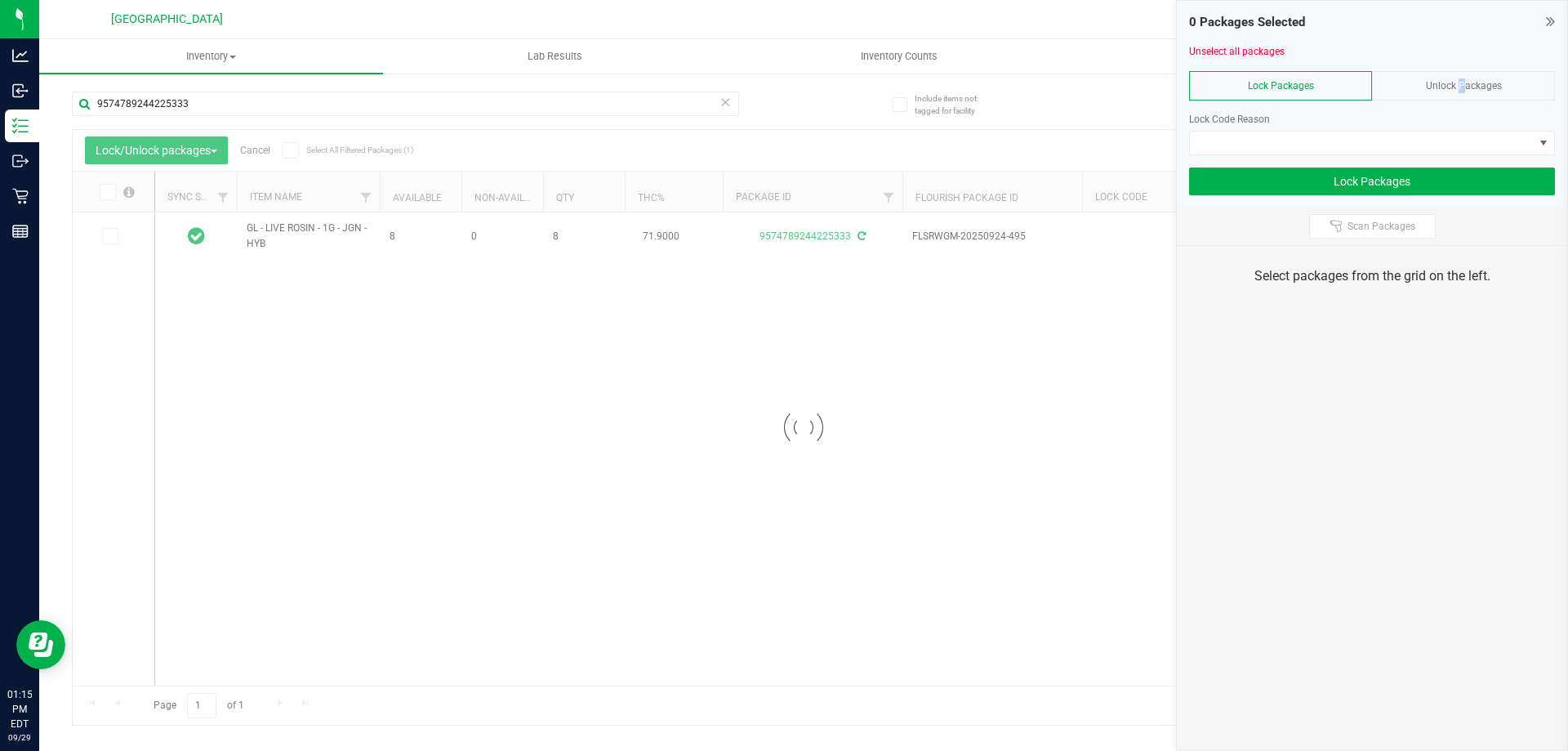
click at [1458, 81] on span "Unlock Packages" at bounding box center [1463, 85] width 76 height 11
click at [1450, 91] on span "Unlock Packages" at bounding box center [1463, 85] width 76 height 11
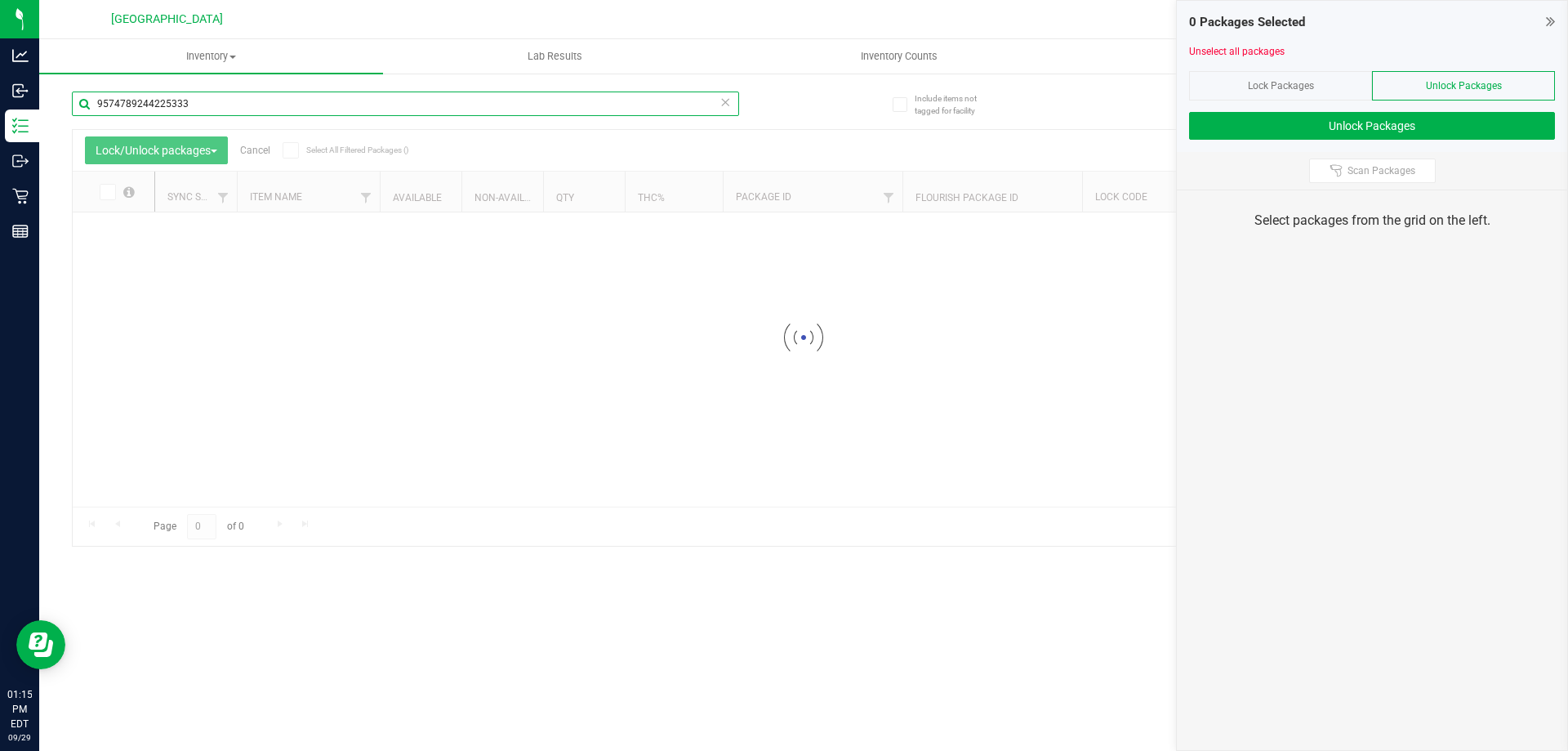
click at [224, 110] on input "9574789244225333" at bounding box center [405, 104] width 667 height 25
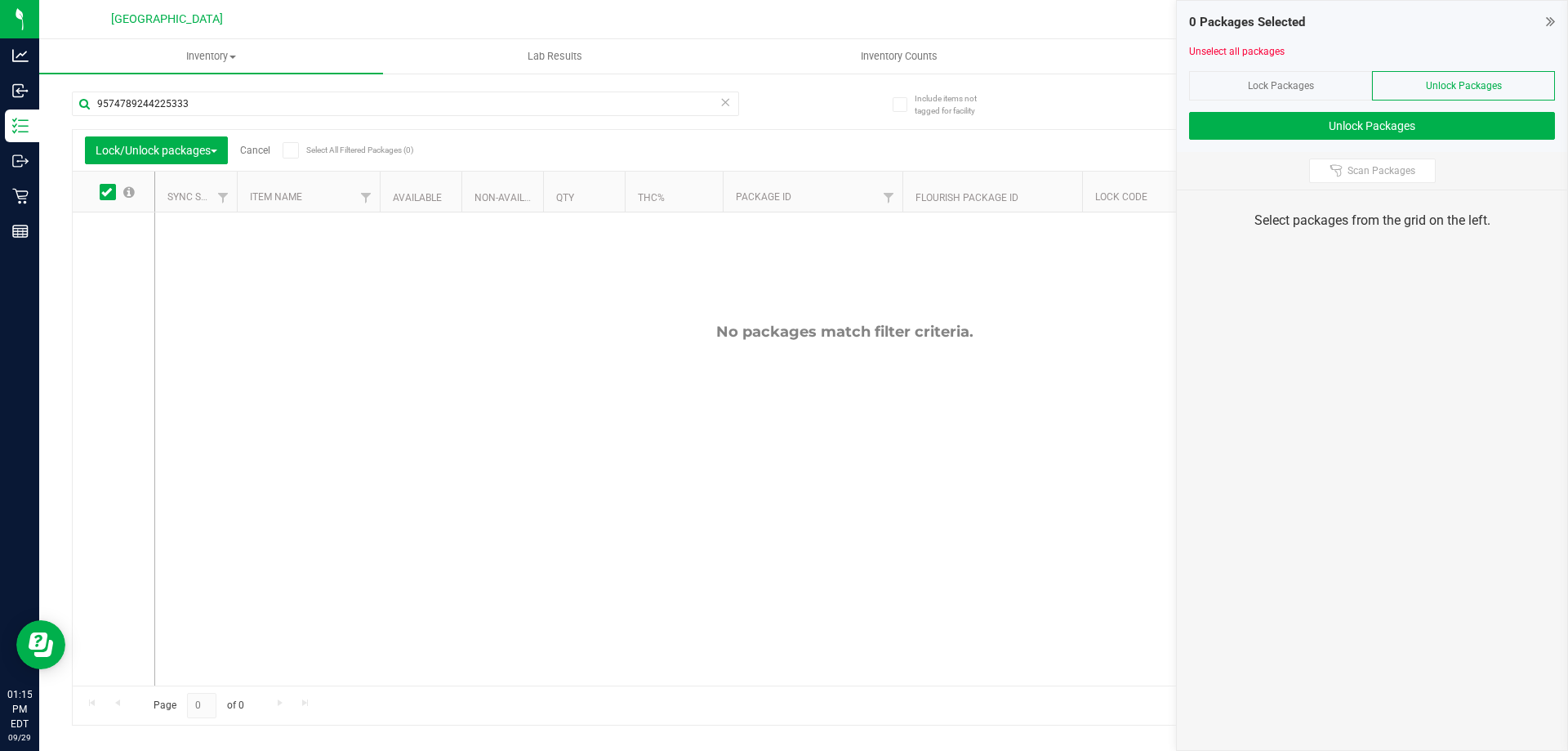
click at [727, 102] on icon at bounding box center [724, 102] width 11 height 19
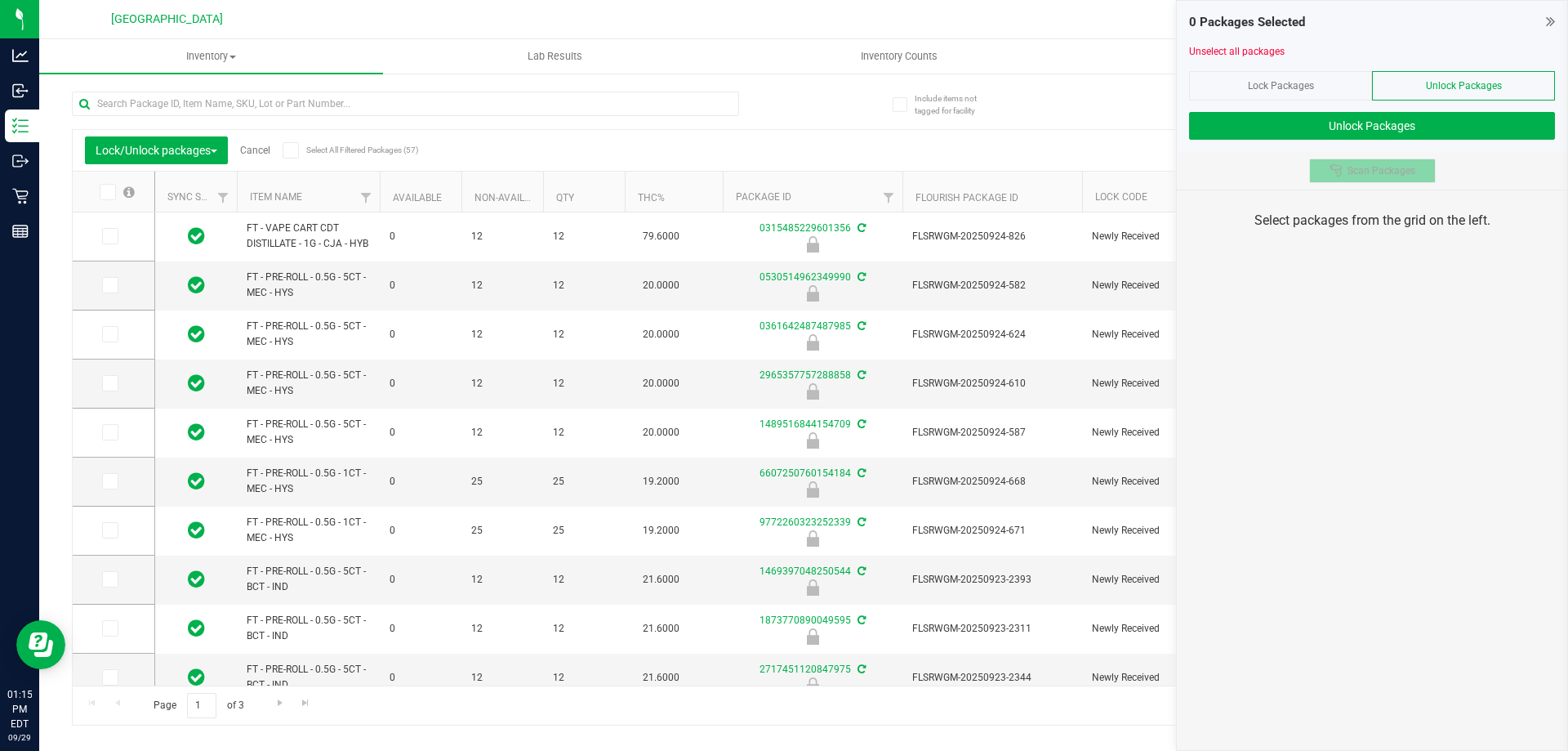
click at [1353, 182] on button "Scan Packages" at bounding box center [1372, 171] width 127 height 25
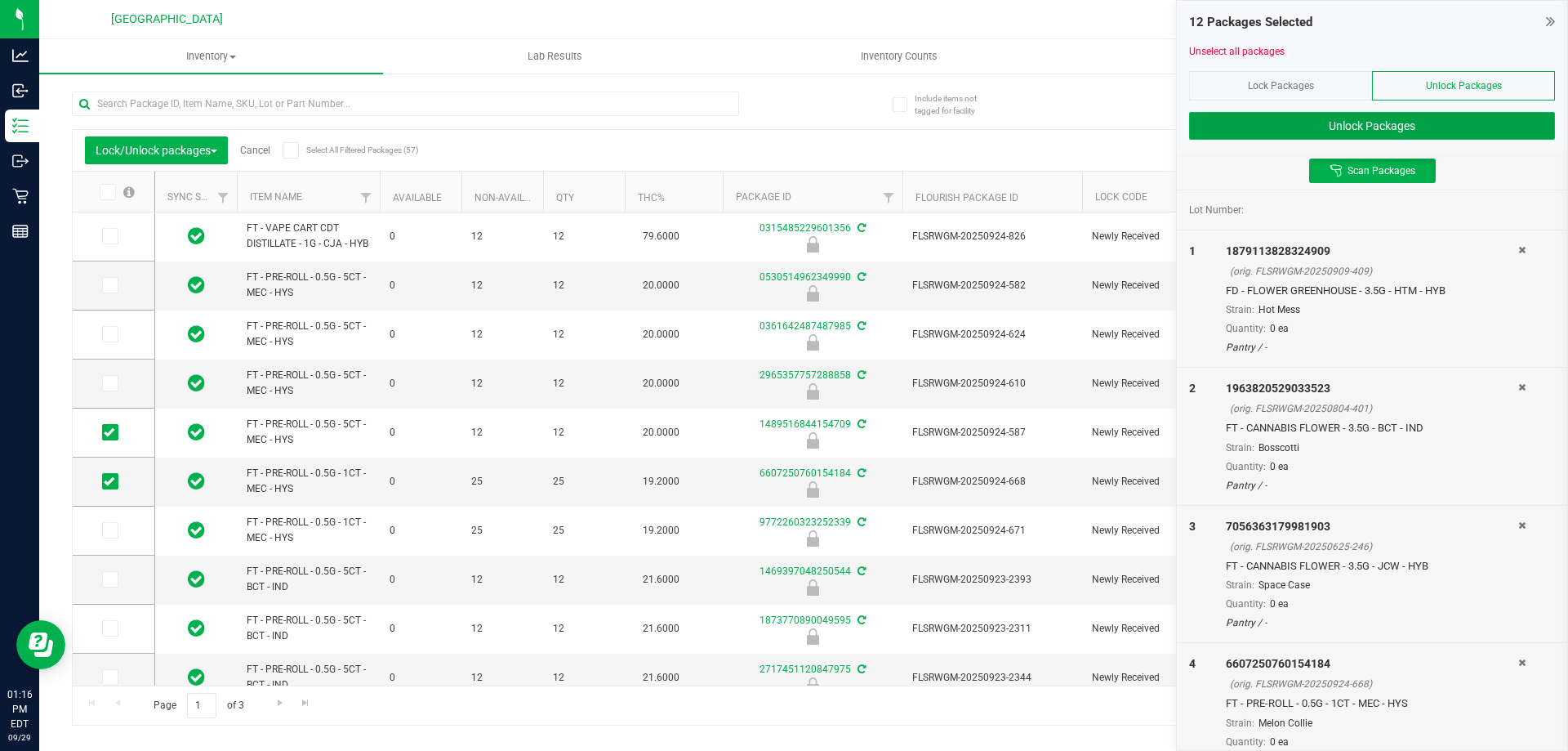
click at [1302, 128] on button "Unlock Packages" at bounding box center [1372, 126] width 366 height 28
